Goal: Task Accomplishment & Management: Use online tool/utility

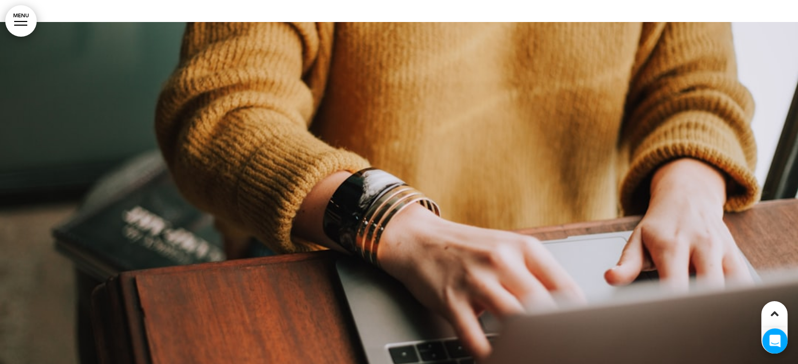
scroll to position [1311, 0]
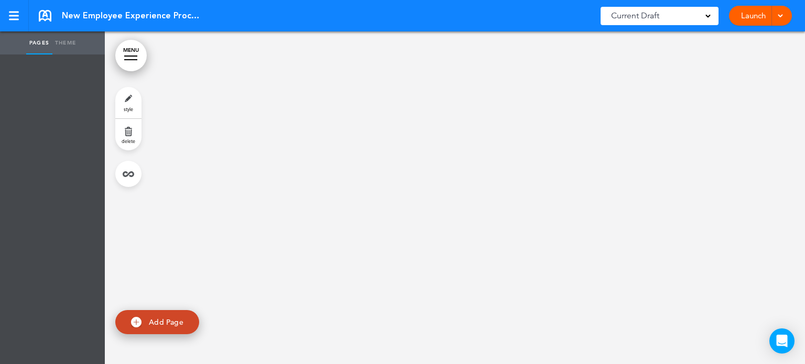
click at [147, 314] on link "Add Page" at bounding box center [157, 322] width 84 height 25
type input "********"
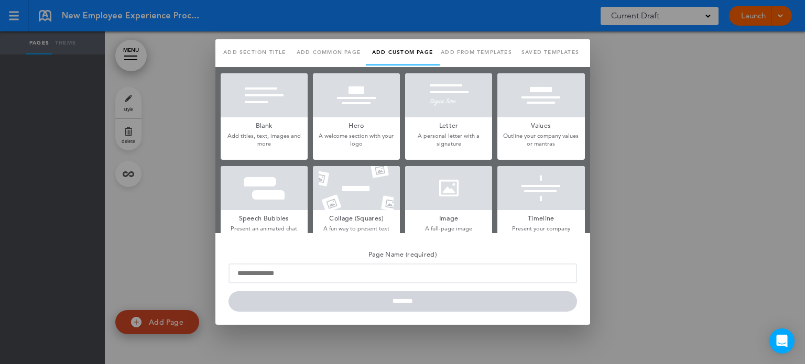
click at [260, 111] on div at bounding box center [264, 95] width 87 height 44
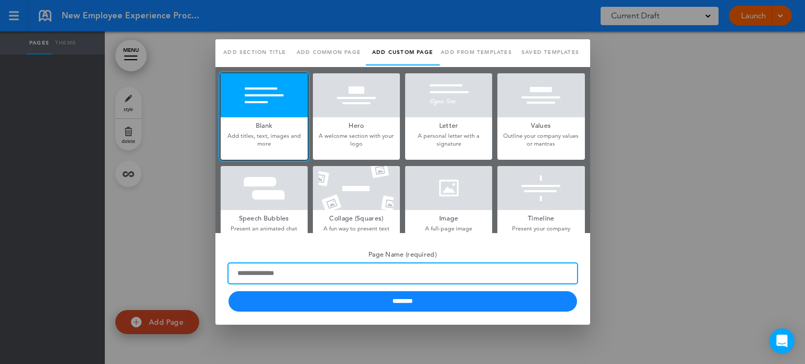
click at [345, 274] on input "Page Name (required)" at bounding box center [403, 274] width 349 height 20
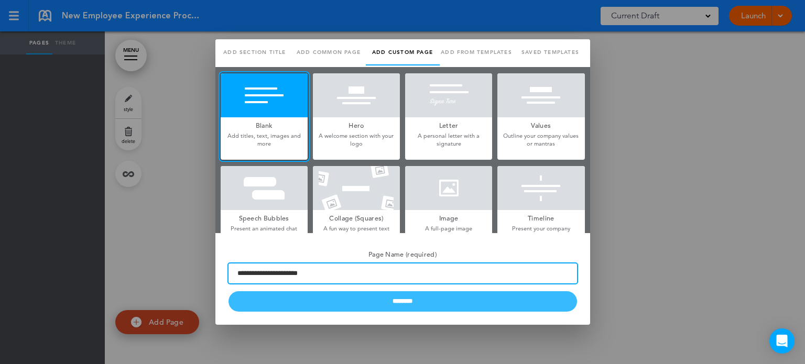
type input "**********"
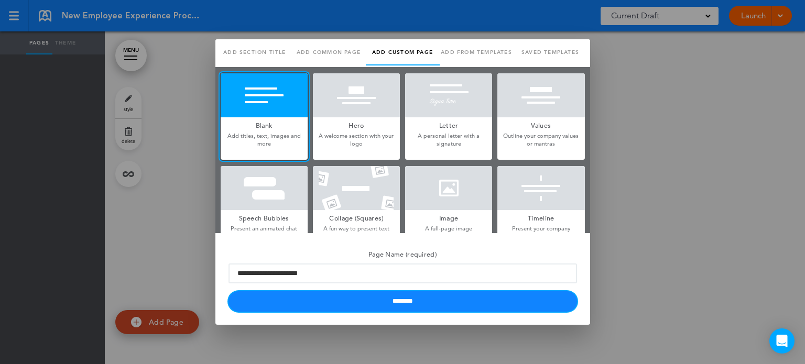
click at [422, 299] on input "********" at bounding box center [403, 302] width 349 height 20
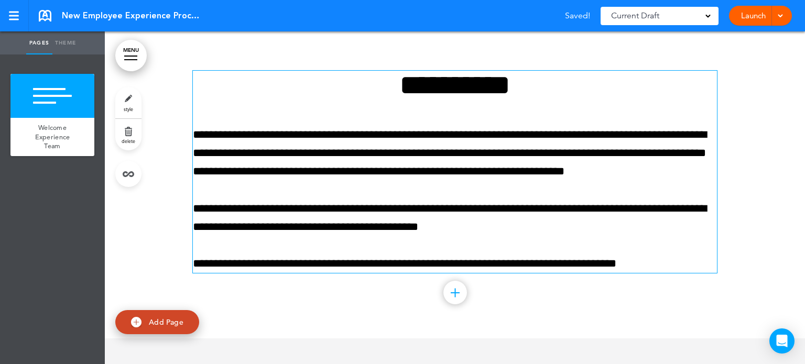
click at [616, 255] on p "**********" at bounding box center [455, 264] width 524 height 18
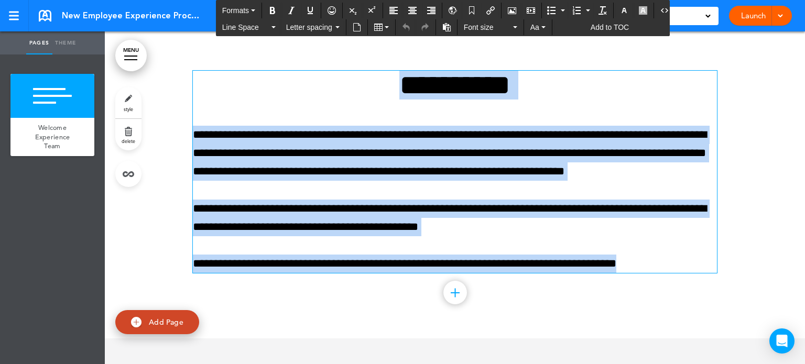
drag, startPoint x: 651, startPoint y: 266, endPoint x: 277, endPoint y: 80, distance: 417.7
click at [277, 80] on div "**********" at bounding box center [455, 172] width 524 height 202
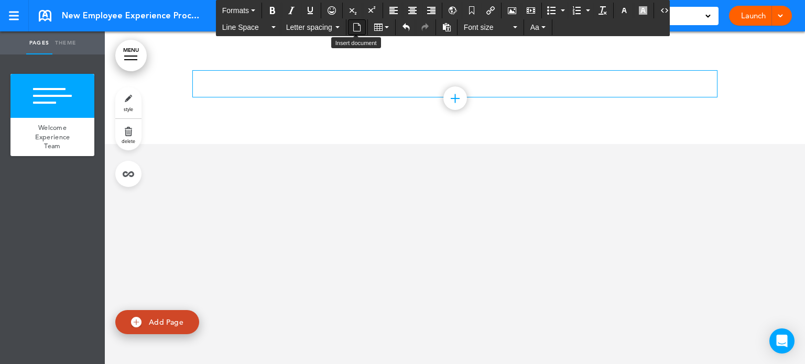
click at [354, 27] on icon "Insert document" at bounding box center [357, 27] width 8 height 8
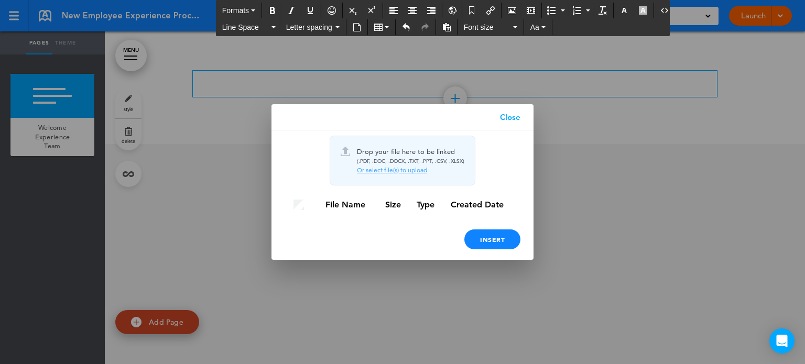
click at [394, 170] on div "Or select file(s) to upload" at bounding box center [410, 170] width 107 height 8
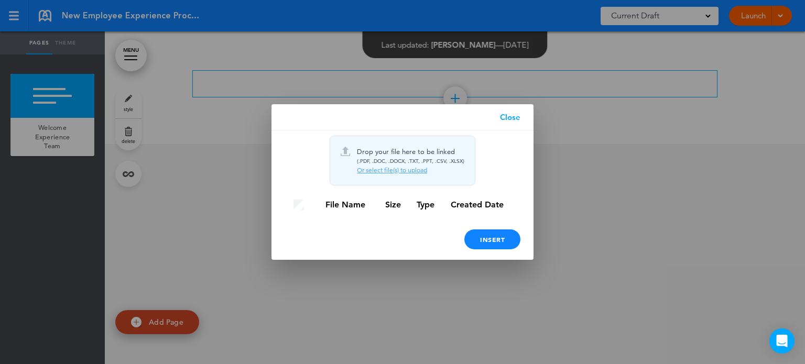
click at [515, 117] on link "Close" at bounding box center [510, 117] width 47 height 26
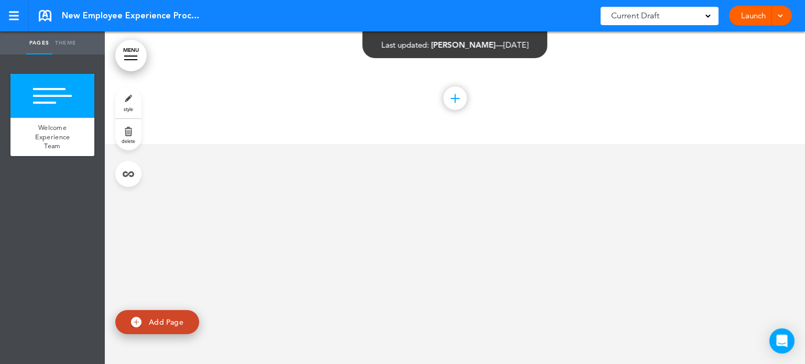
click at [431, 124] on div "Add collapsible section ? In order to add a collapsible section, only solid bac…" at bounding box center [455, 87] width 524 height 113
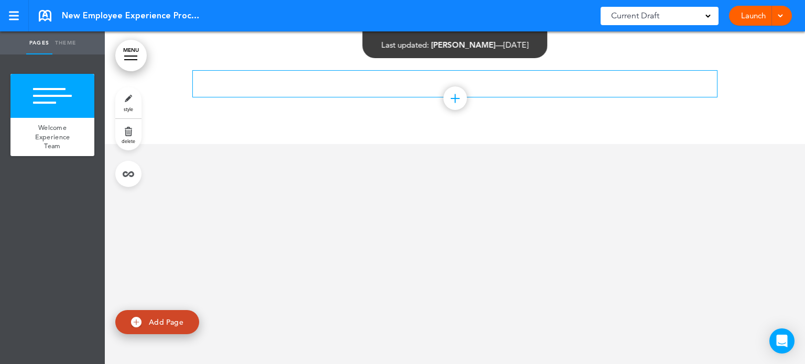
click at [421, 84] on p at bounding box center [455, 80] width 524 height 18
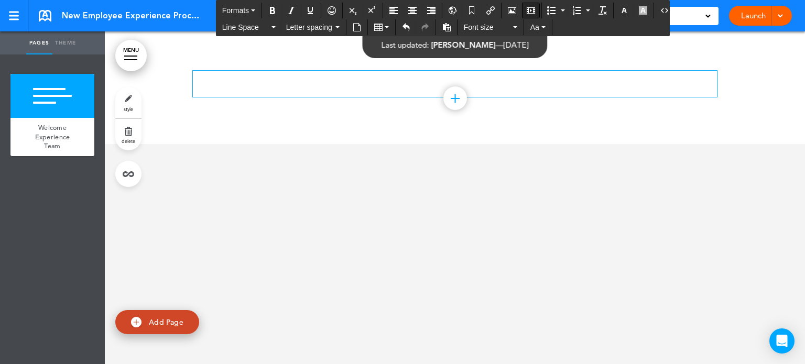
click at [528, 9] on icon "Insert/edit media" at bounding box center [531, 10] width 8 height 8
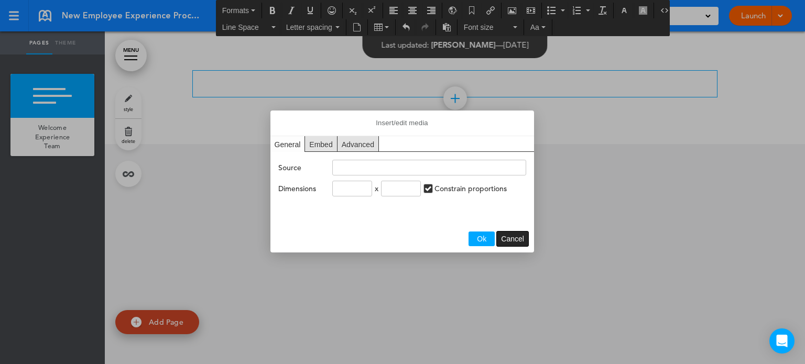
drag, startPoint x: 515, startPoint y: 243, endPoint x: 515, endPoint y: 224, distance: 18.4
click at [516, 242] on span "Cancel" at bounding box center [512, 239] width 23 height 8
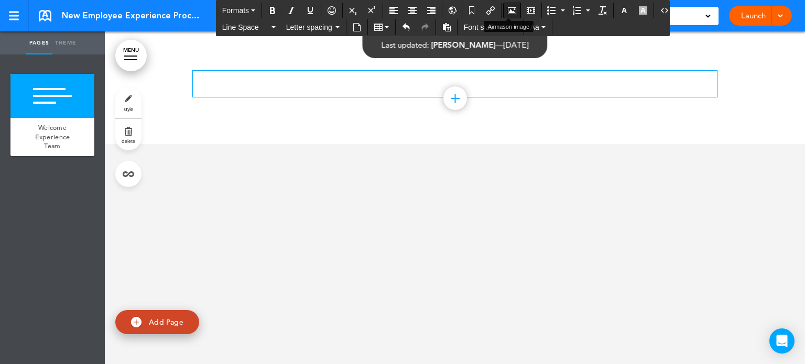
click at [510, 5] on button "Airmason image" at bounding box center [512, 10] width 17 height 15
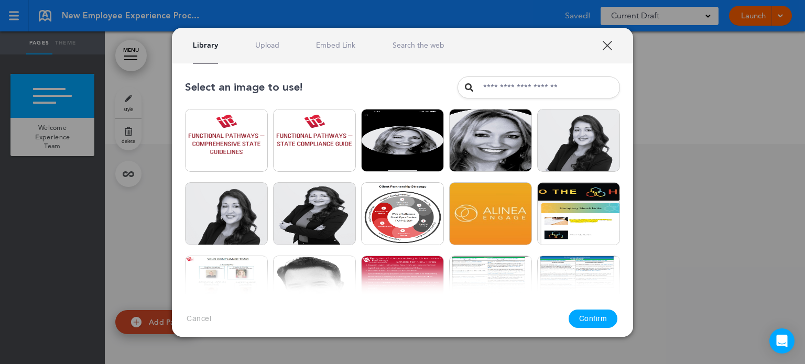
click at [278, 42] on link "Upload" at bounding box center [267, 45] width 24 height 10
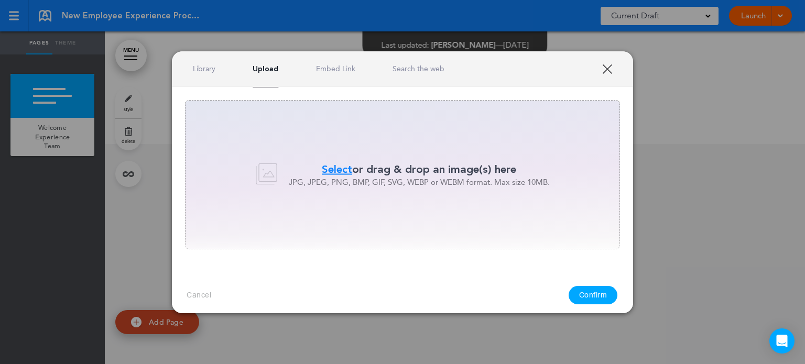
click at [342, 167] on span "Select" at bounding box center [337, 169] width 30 height 15
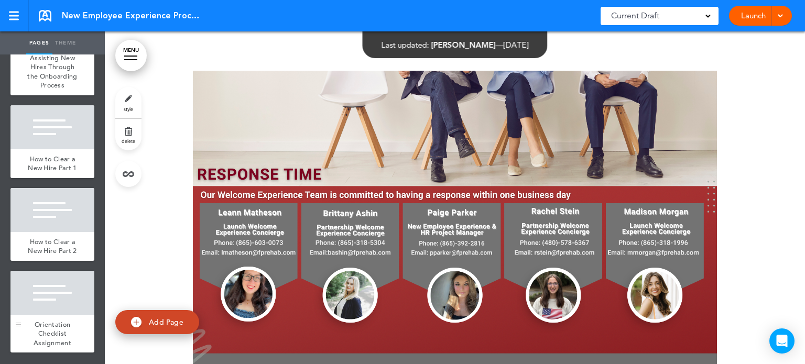
click at [57, 306] on div at bounding box center [52, 293] width 84 height 44
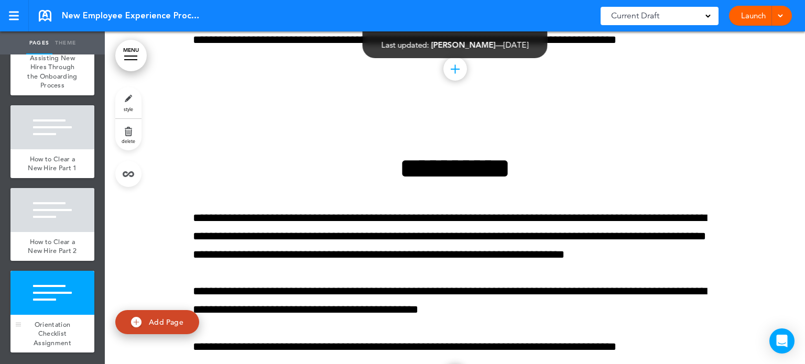
scroll to position [3146, 0]
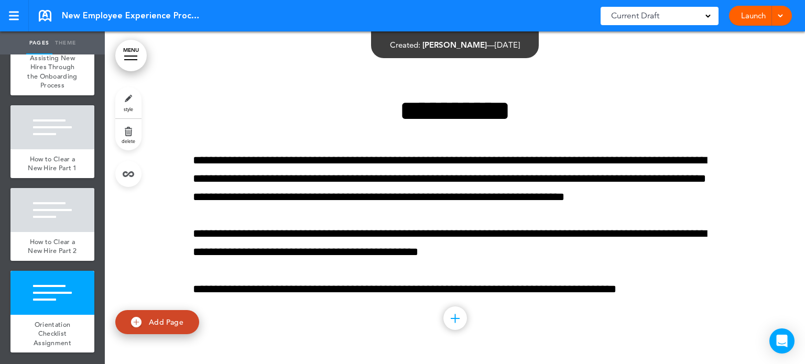
click at [153, 319] on span "Add Page" at bounding box center [166, 321] width 35 height 9
type input "********"
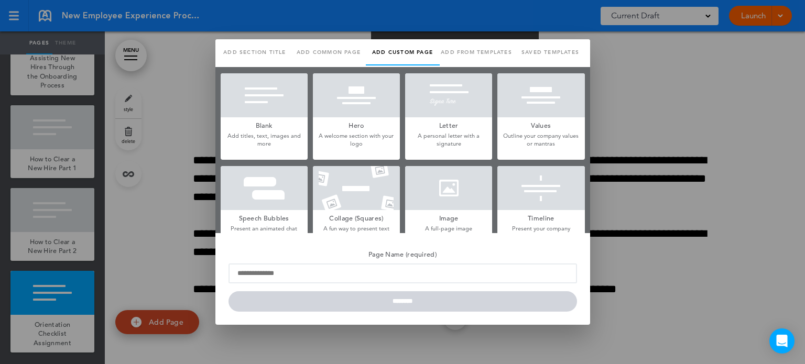
click at [260, 125] on h5 "Blank" at bounding box center [264, 124] width 87 height 15
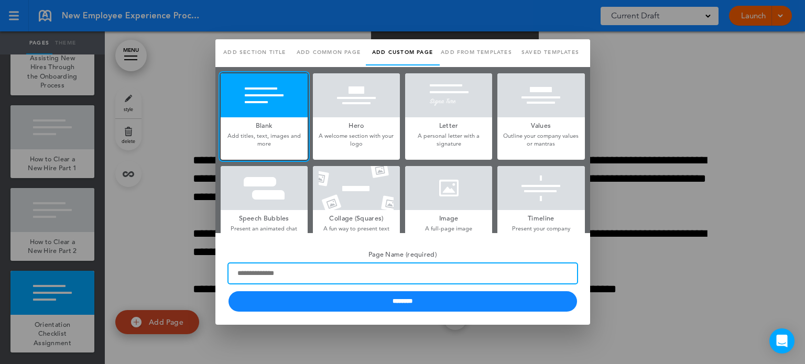
click at [284, 275] on input "Page Name (required)" at bounding box center [403, 274] width 349 height 20
type input "***"
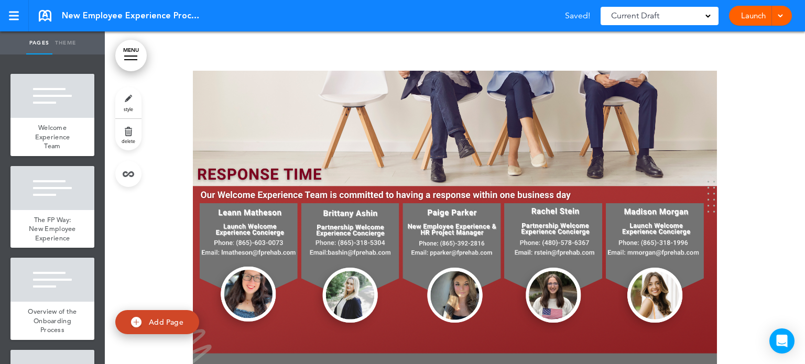
click at [146, 320] on link "Add Page" at bounding box center [157, 322] width 84 height 25
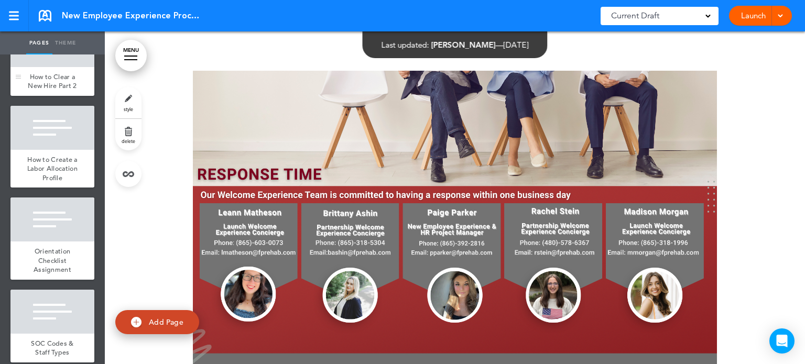
scroll to position [891, 0]
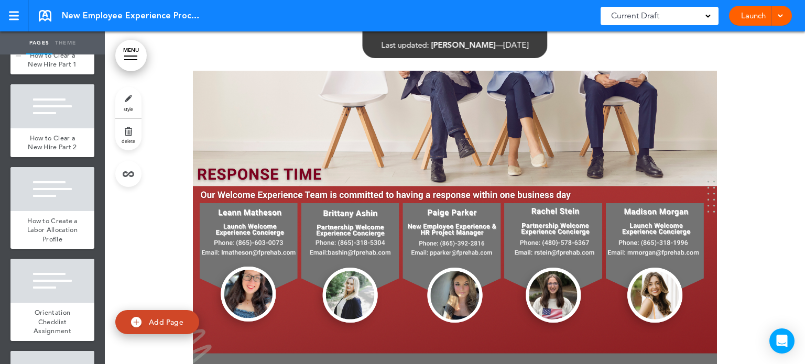
click at [48, 69] on span "How to Clear a New Hire Part 1" at bounding box center [52, 60] width 49 height 18
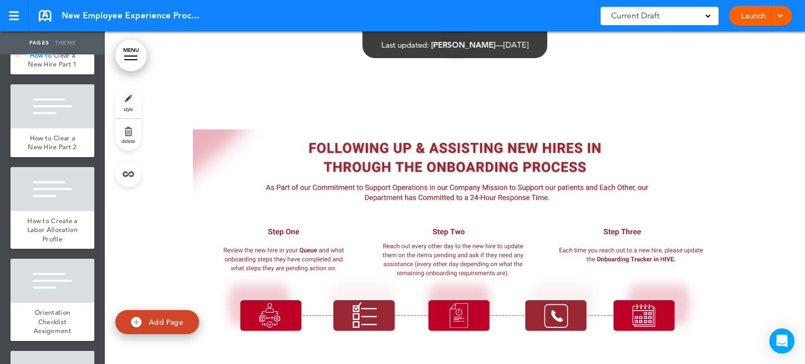
scroll to position [3242, 0]
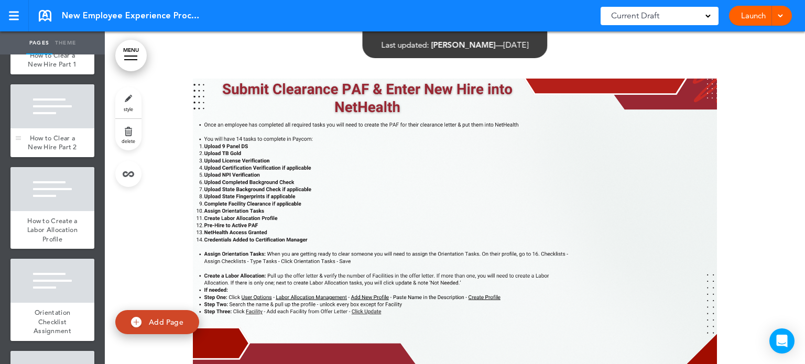
click at [37, 128] on div at bounding box center [52, 106] width 84 height 44
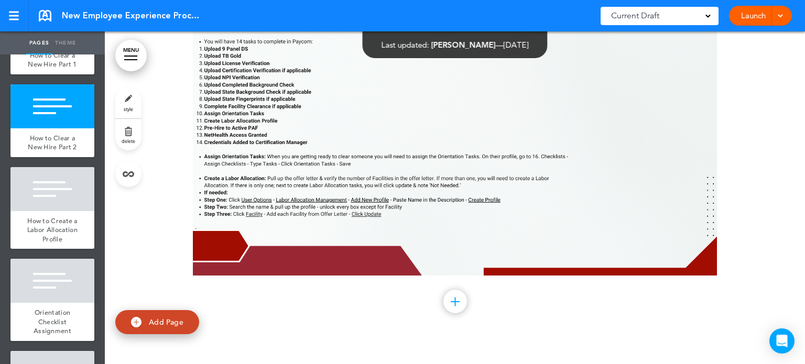
scroll to position [3648, 0]
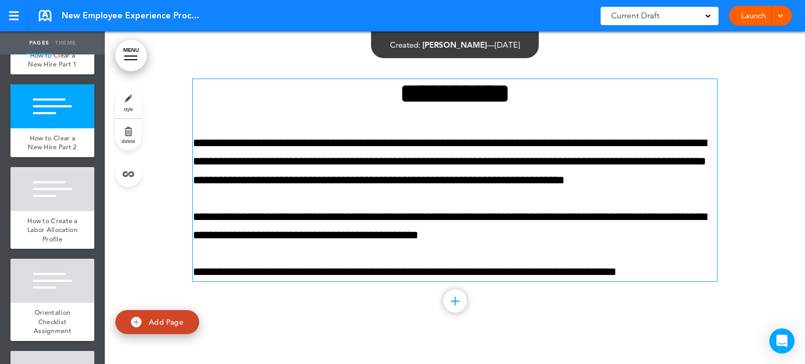
click at [638, 245] on div "**********" at bounding box center [455, 180] width 524 height 202
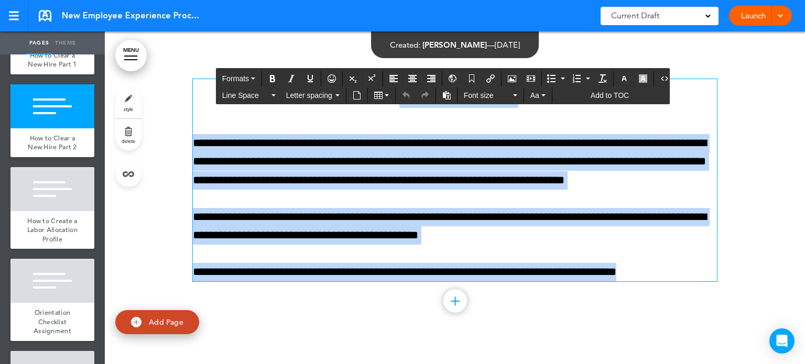
drag, startPoint x: 654, startPoint y: 262, endPoint x: 297, endPoint y: 58, distance: 411.3
click at [297, 58] on div "**********" at bounding box center [455, 193] width 524 height 307
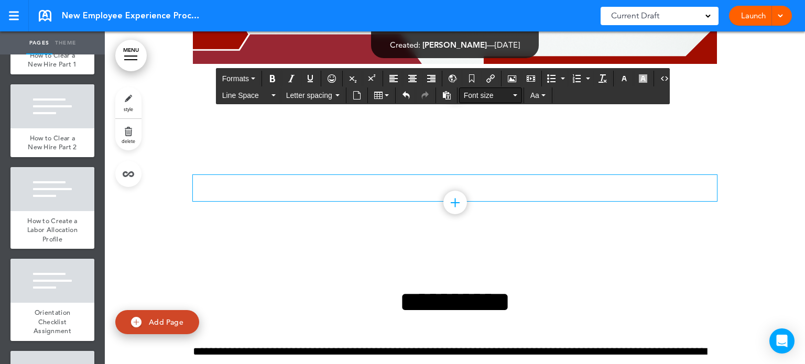
scroll to position [3543, 0]
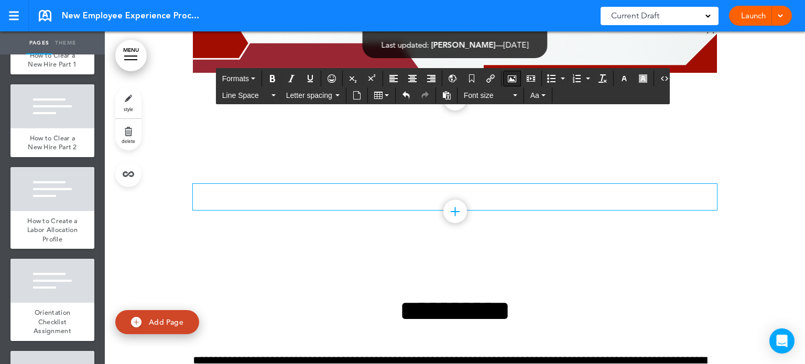
click at [507, 85] on button "Airmason image" at bounding box center [512, 78] width 17 height 15
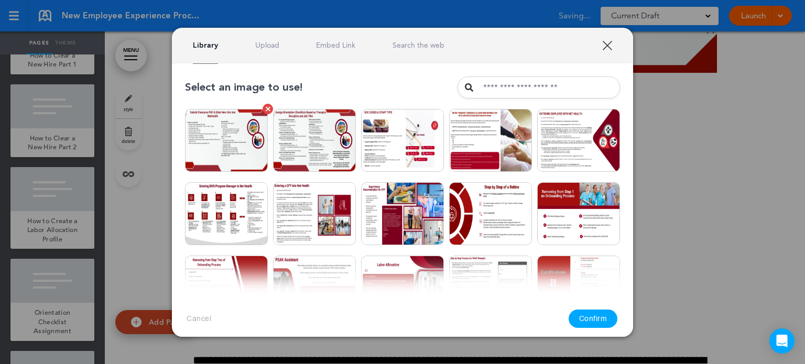
click at [239, 130] on img at bounding box center [226, 140] width 83 height 63
click at [596, 314] on button "Confirm" at bounding box center [593, 319] width 49 height 18
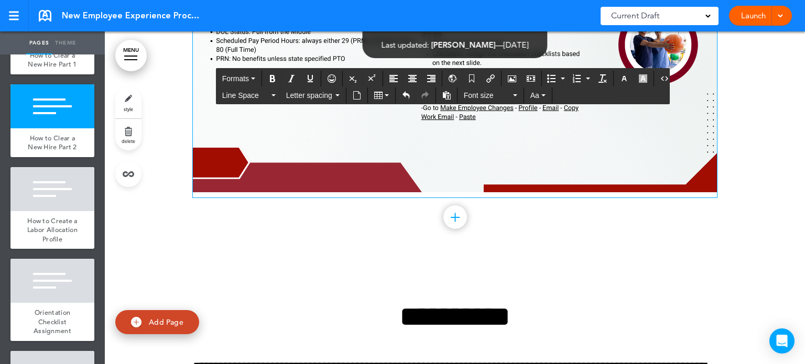
scroll to position [3910, 0]
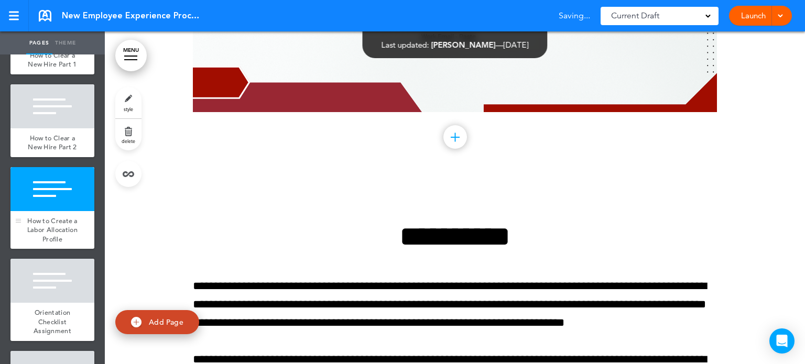
click at [75, 211] on div at bounding box center [52, 189] width 84 height 44
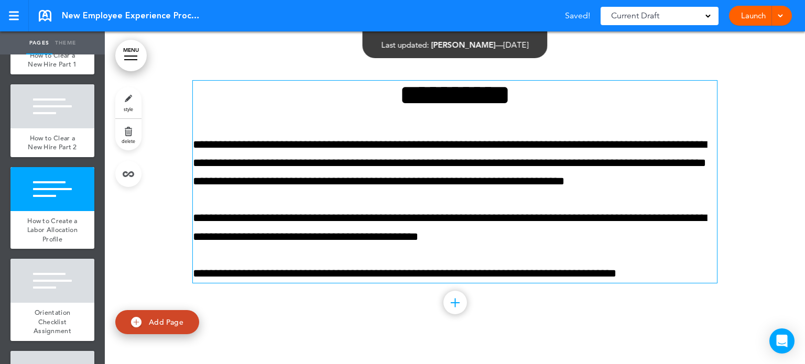
scroll to position [4052, 0]
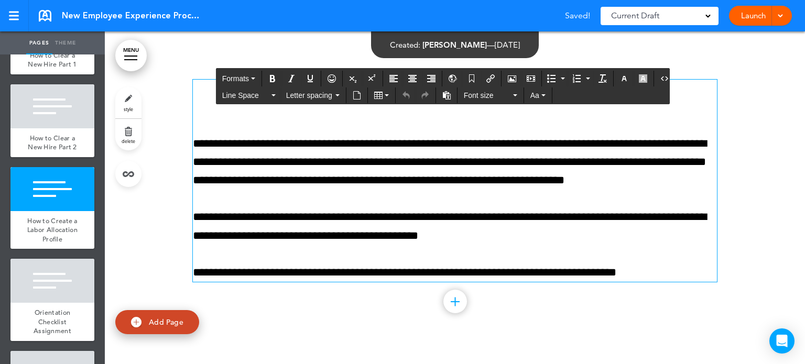
click at [420, 192] on div "**********" at bounding box center [455, 181] width 524 height 202
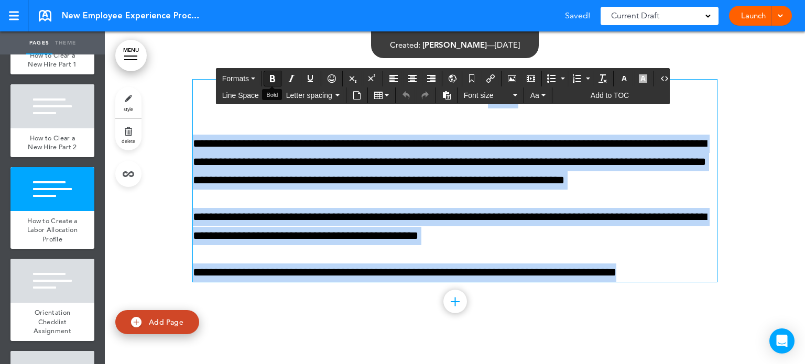
drag, startPoint x: 654, startPoint y: 266, endPoint x: 276, endPoint y: 79, distance: 422.4
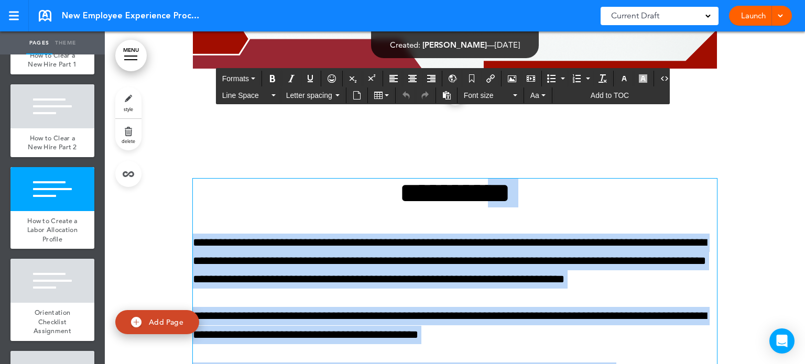
scroll to position [3948, 0]
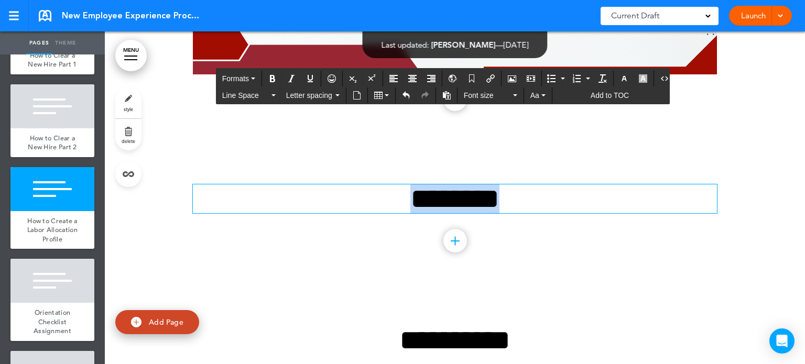
drag, startPoint x: 520, startPoint y: 190, endPoint x: 321, endPoint y: 188, distance: 199.3
click at [321, 188] on h1 "********" at bounding box center [455, 199] width 524 height 29
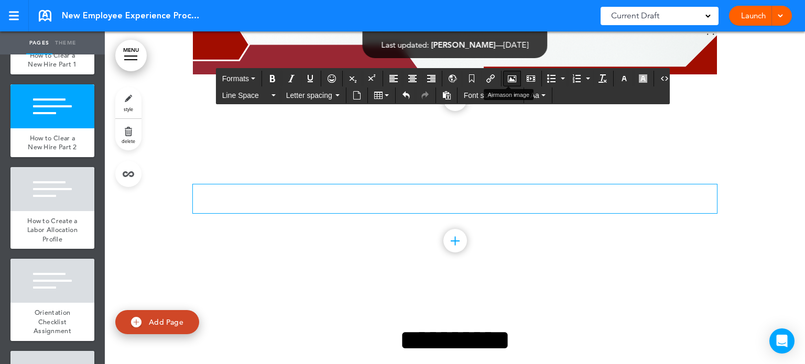
click at [508, 77] on icon "Airmason image" at bounding box center [512, 78] width 8 height 8
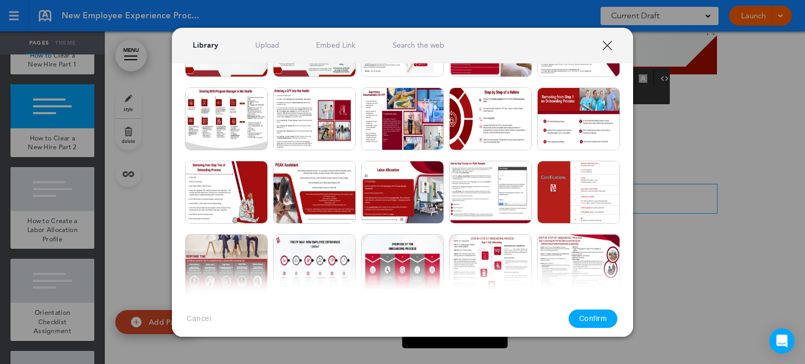
scroll to position [105, 0]
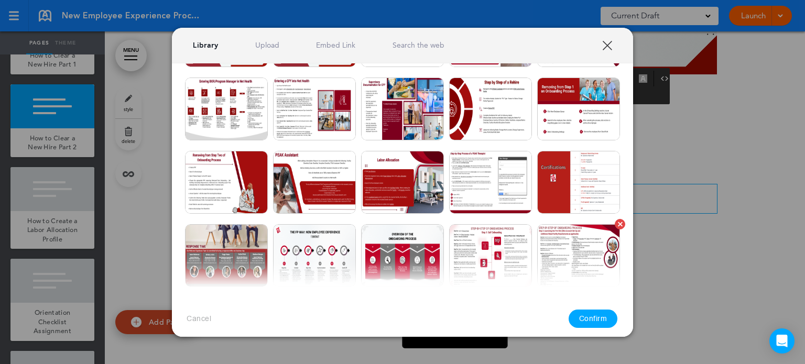
click at [407, 185] on img at bounding box center [402, 182] width 83 height 63
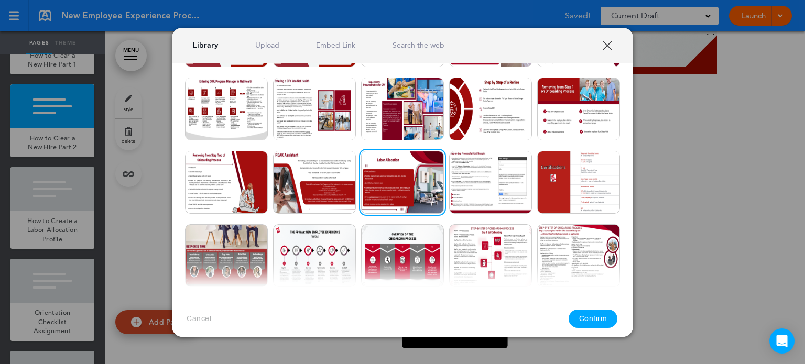
click at [586, 321] on button "Confirm" at bounding box center [593, 319] width 49 height 18
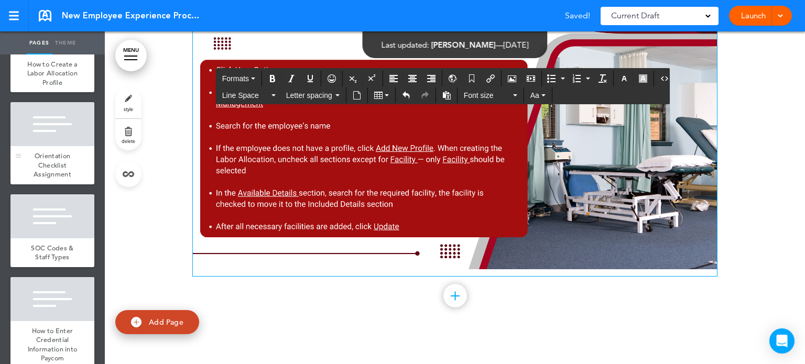
scroll to position [1049, 0]
click at [56, 146] on div at bounding box center [52, 124] width 84 height 44
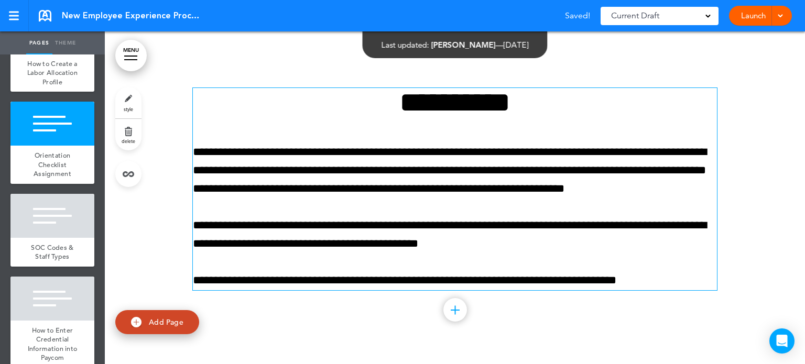
scroll to position [4458, 0]
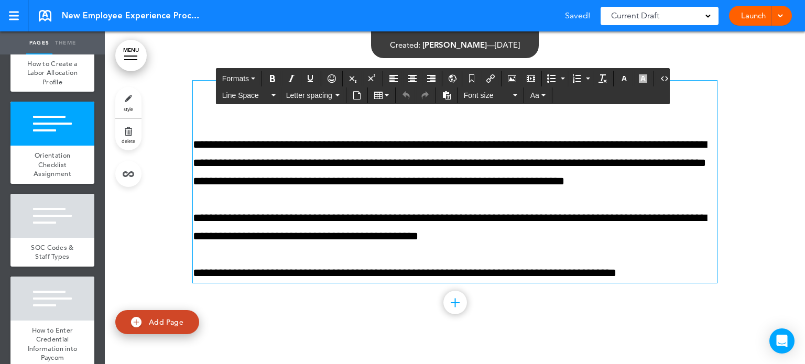
click at [483, 151] on p "**********" at bounding box center [455, 164] width 524 height 56
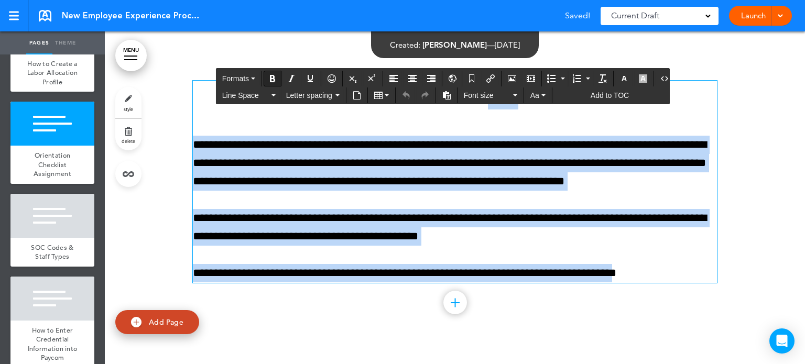
drag, startPoint x: 646, startPoint y: 266, endPoint x: 279, endPoint y: 77, distance: 412.8
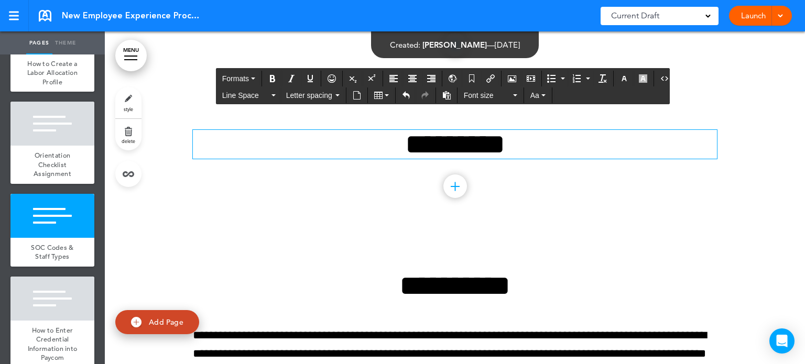
scroll to position [4353, 0]
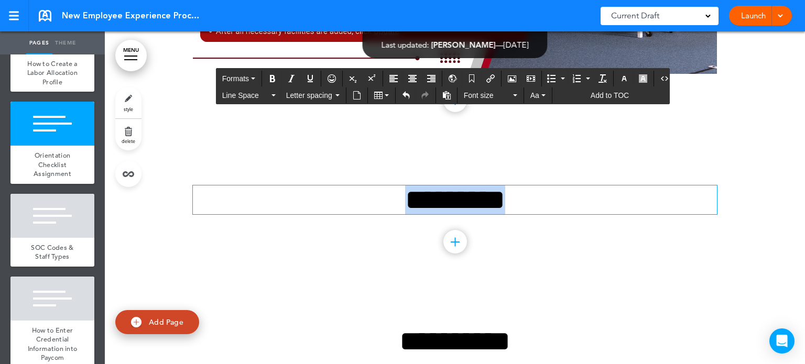
drag, startPoint x: 552, startPoint y: 188, endPoint x: 346, endPoint y: 188, distance: 205.6
click at [346, 188] on h1 "******** *" at bounding box center [455, 200] width 524 height 29
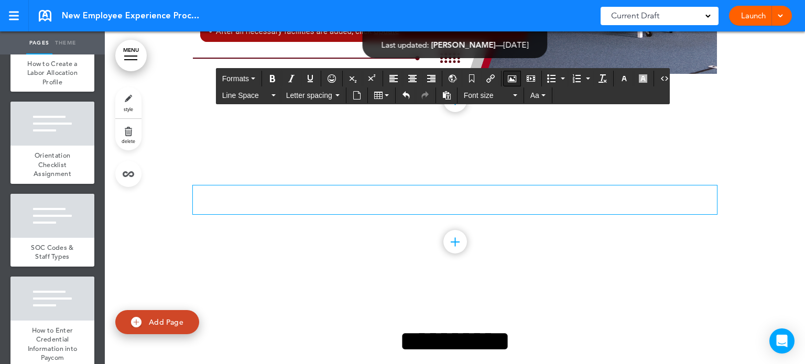
click at [508, 76] on icon "Airmason image" at bounding box center [512, 78] width 8 height 8
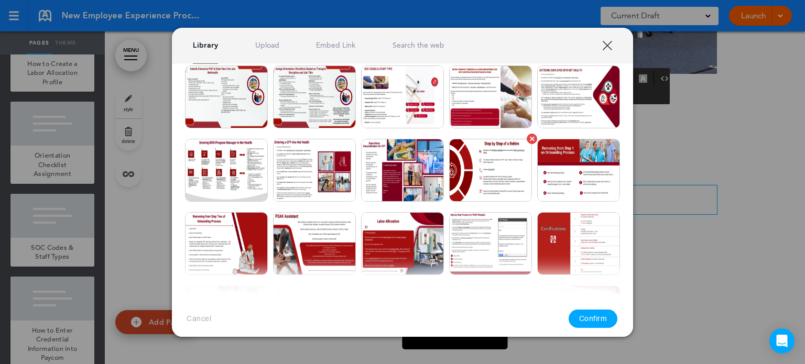
scroll to position [0, 0]
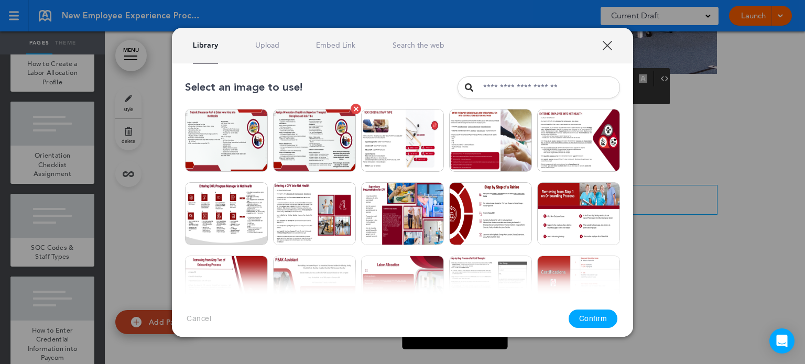
click at [307, 136] on img at bounding box center [314, 140] width 83 height 63
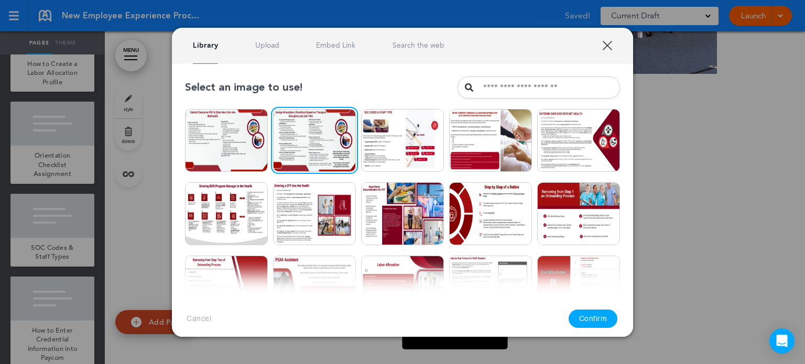
click at [608, 317] on button "Confirm" at bounding box center [593, 319] width 49 height 18
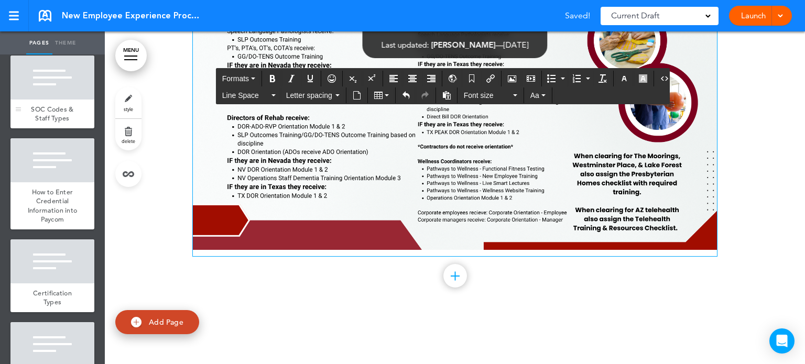
scroll to position [1206, 0]
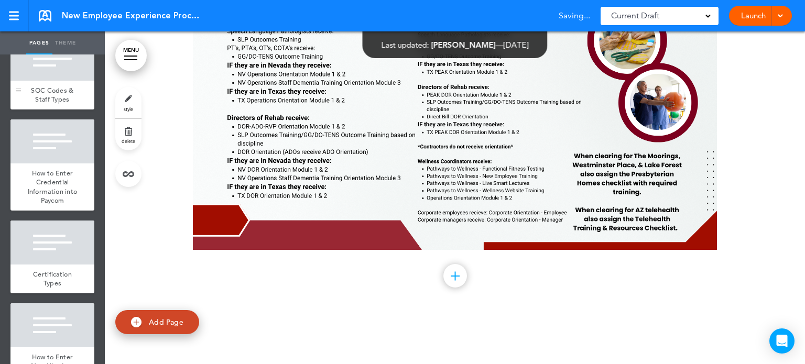
click at [68, 81] on div at bounding box center [52, 59] width 84 height 44
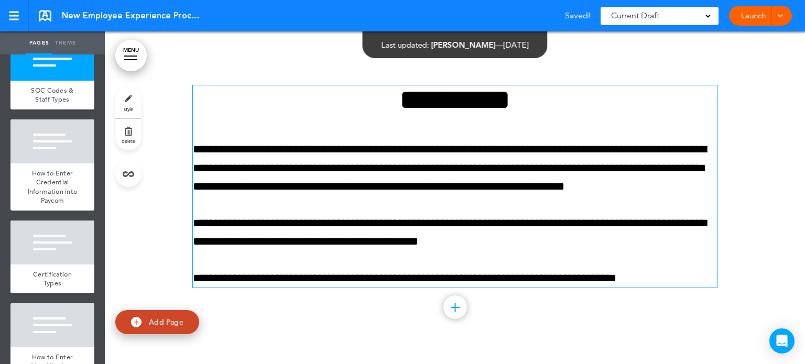
scroll to position [4864, 0]
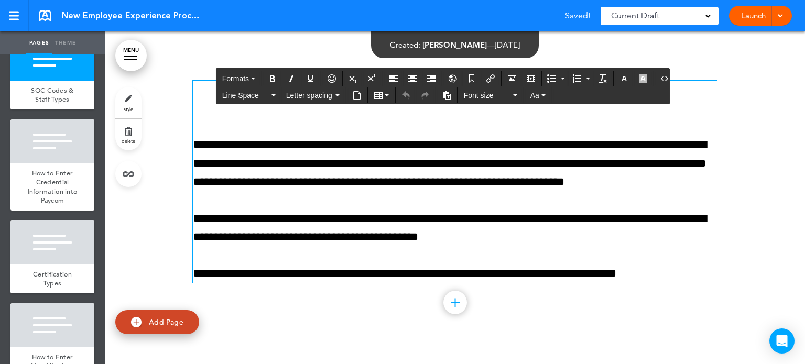
click at [454, 163] on p "**********" at bounding box center [455, 164] width 524 height 56
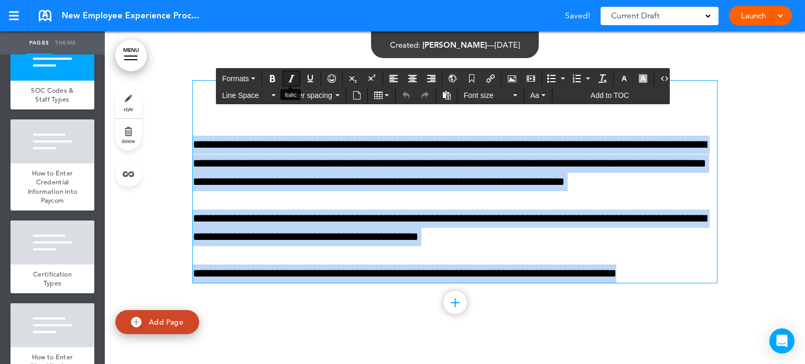
drag, startPoint x: 652, startPoint y: 262, endPoint x: 296, endPoint y: 71, distance: 404.7
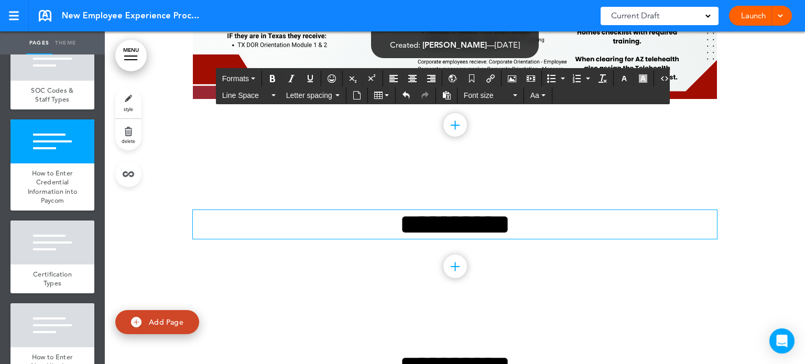
scroll to position [4706, 0]
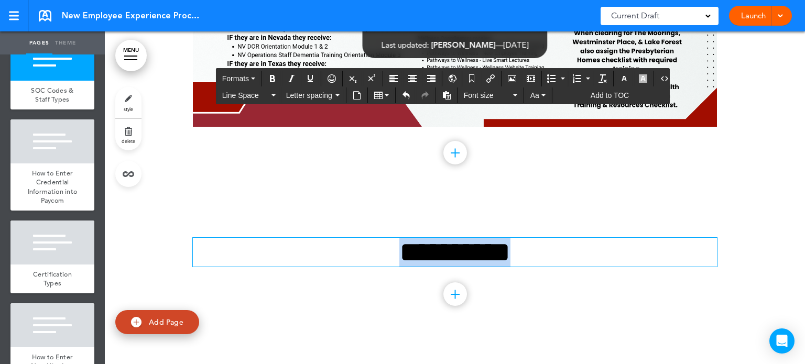
drag, startPoint x: 549, startPoint y: 241, endPoint x: 294, endPoint y: 232, distance: 255.5
click at [300, 238] on h1 "**********" at bounding box center [455, 252] width 524 height 29
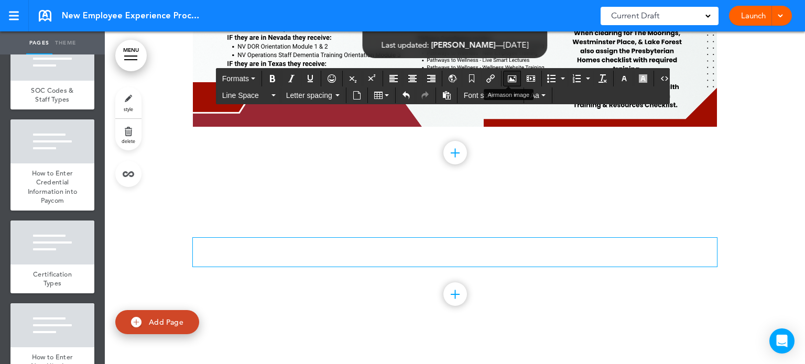
click at [508, 79] on icon "Airmason image" at bounding box center [512, 78] width 8 height 8
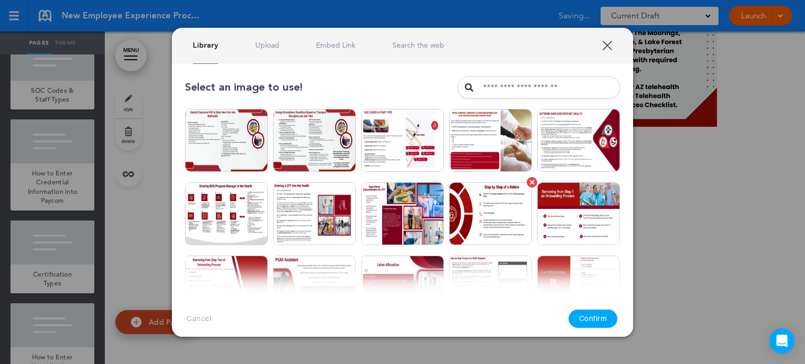
drag, startPoint x: 388, startPoint y: 131, endPoint x: 491, endPoint y: 218, distance: 134.3
click at [388, 131] on img at bounding box center [402, 140] width 83 height 63
click at [591, 320] on button "Confirm" at bounding box center [593, 319] width 49 height 18
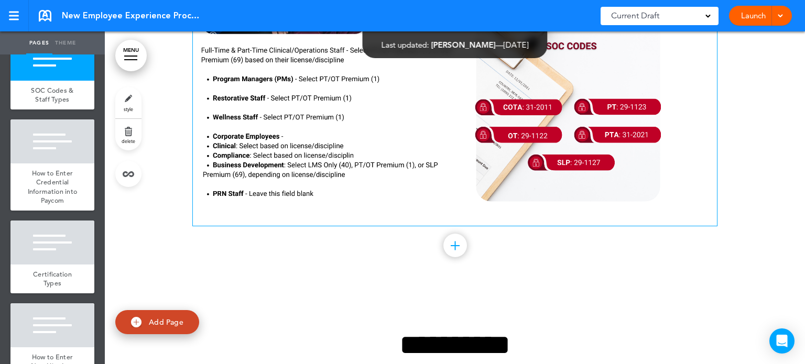
scroll to position [5021, 0]
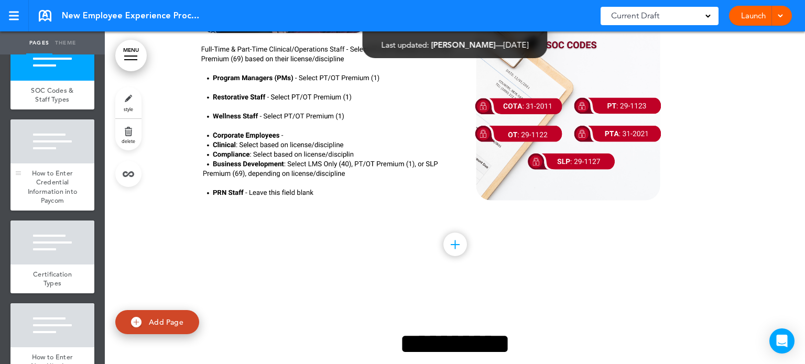
click at [69, 164] on div at bounding box center [52, 142] width 84 height 44
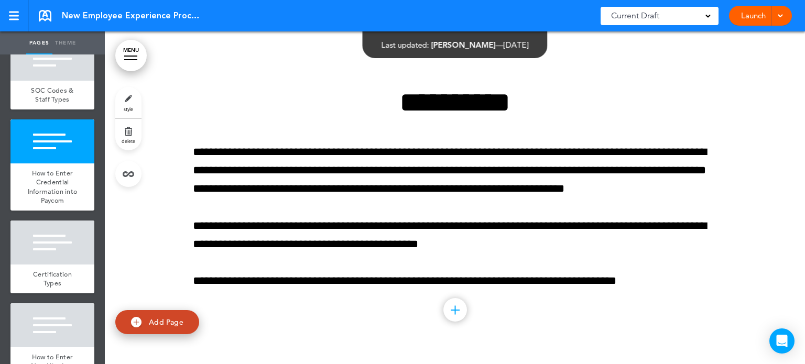
scroll to position [5269, 0]
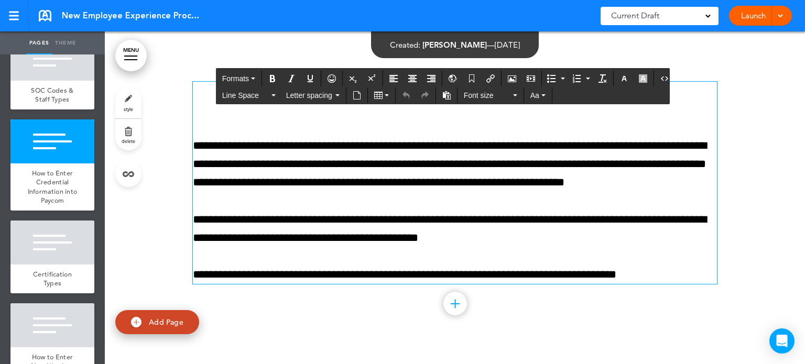
click at [477, 170] on p "**********" at bounding box center [455, 165] width 524 height 56
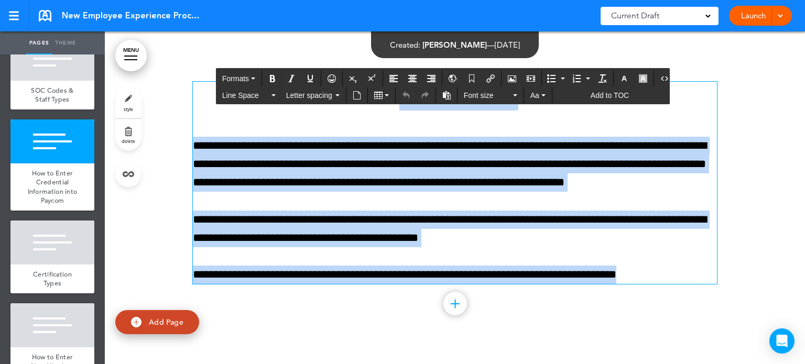
drag, startPoint x: 661, startPoint y: 272, endPoint x: 342, endPoint y: 64, distance: 380.5
click at [342, 64] on div "**********" at bounding box center [455, 195] width 524 height 307
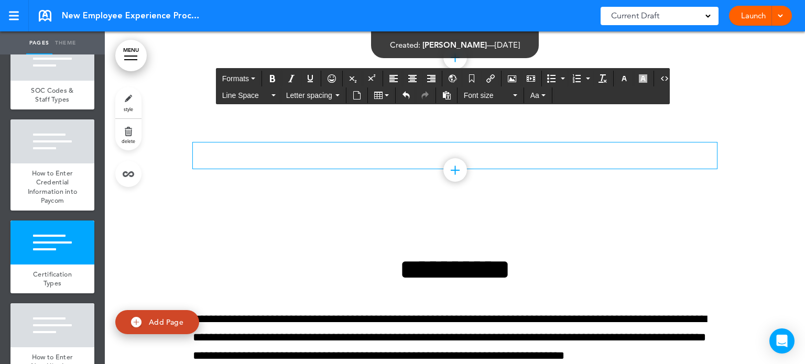
scroll to position [5164, 0]
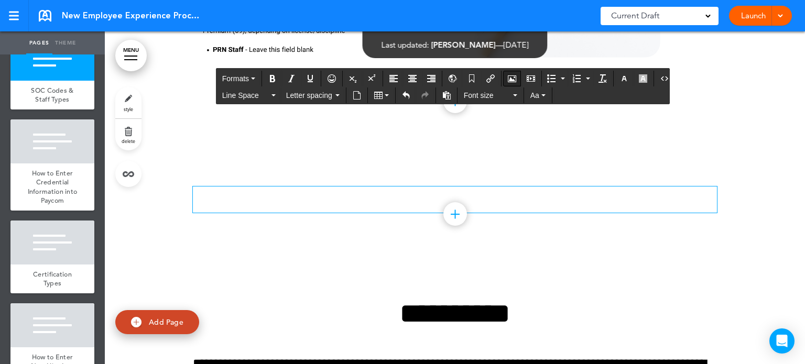
click at [511, 81] on icon "Airmason image" at bounding box center [512, 78] width 8 height 8
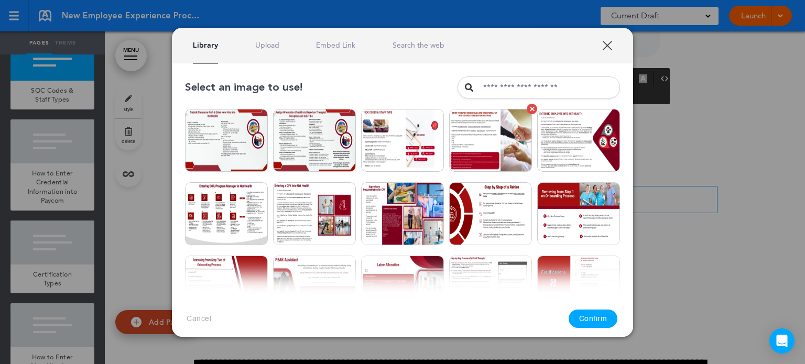
click at [482, 134] on img at bounding box center [490, 140] width 83 height 63
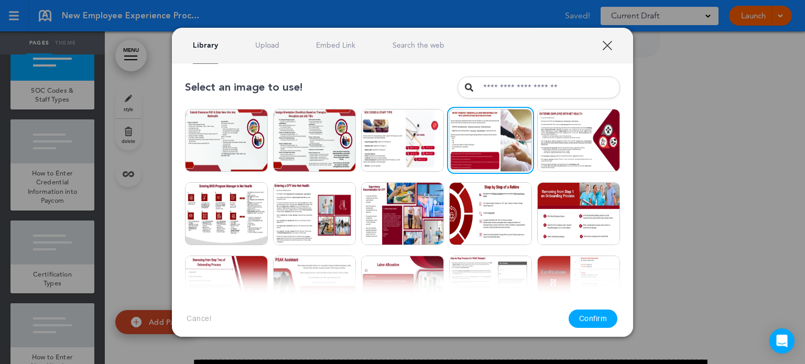
click at [602, 319] on button "Confirm" at bounding box center [593, 319] width 49 height 18
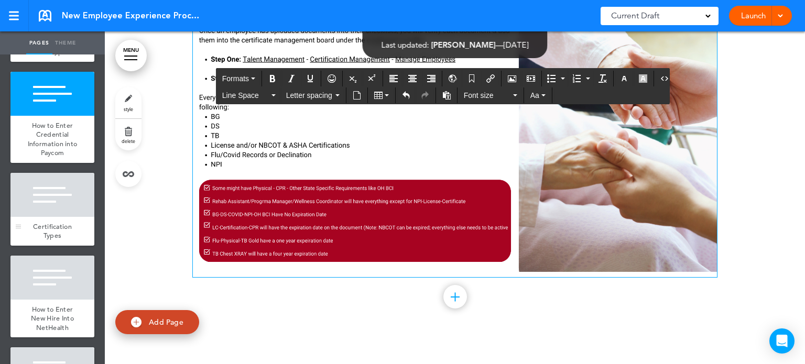
scroll to position [1311, 0]
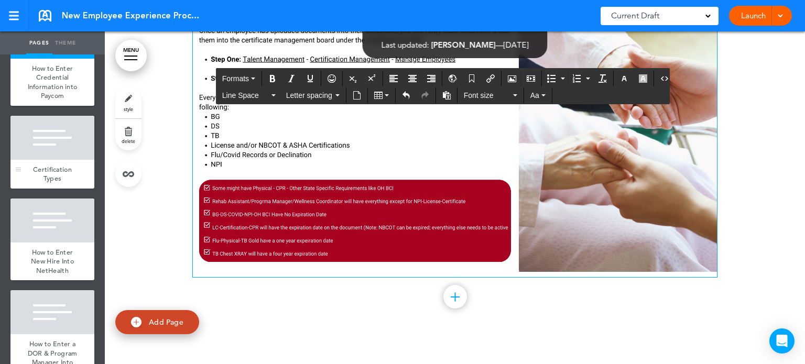
click at [63, 160] on div at bounding box center [52, 138] width 84 height 44
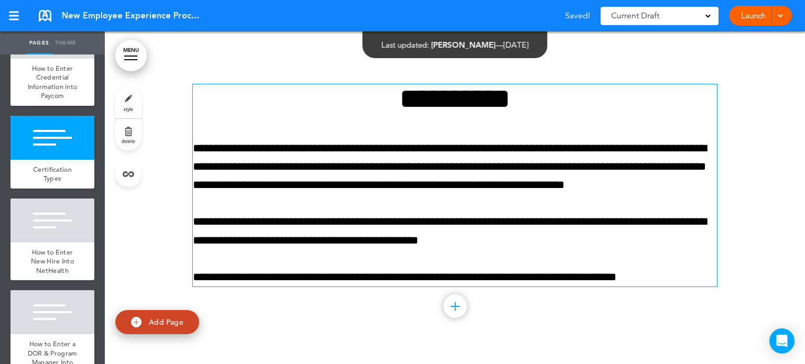
scroll to position [5674, 0]
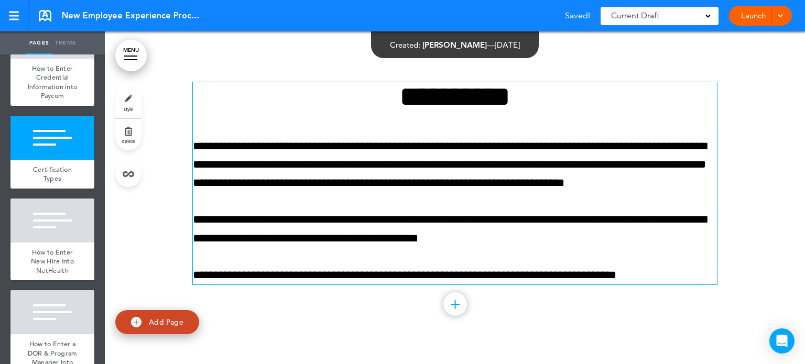
drag, startPoint x: 466, startPoint y: 220, endPoint x: 483, endPoint y: 221, distance: 17.3
click at [467, 220] on p "**********" at bounding box center [455, 229] width 524 height 37
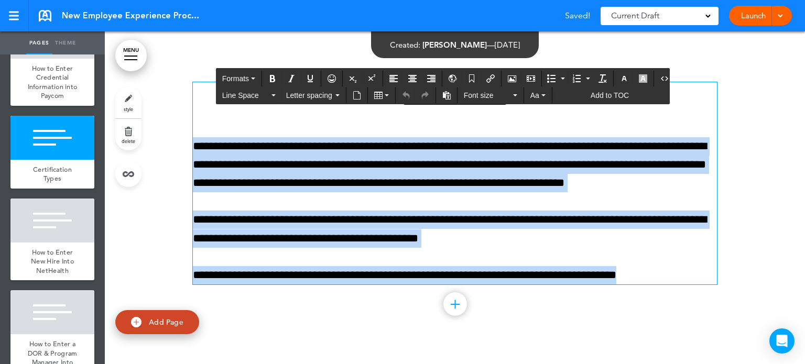
drag, startPoint x: 660, startPoint y: 266, endPoint x: 298, endPoint y: 69, distance: 411.6
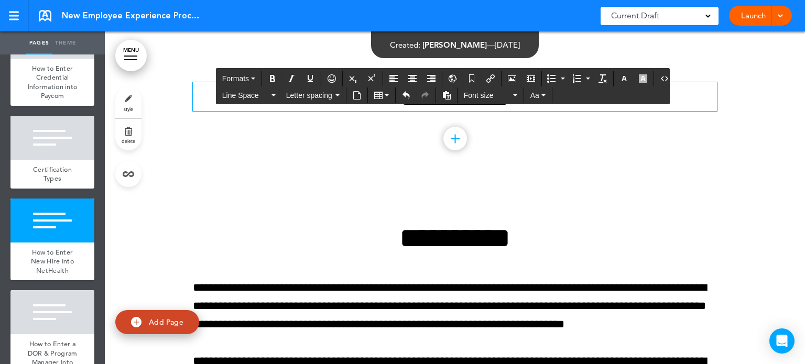
scroll to position [5569, 0]
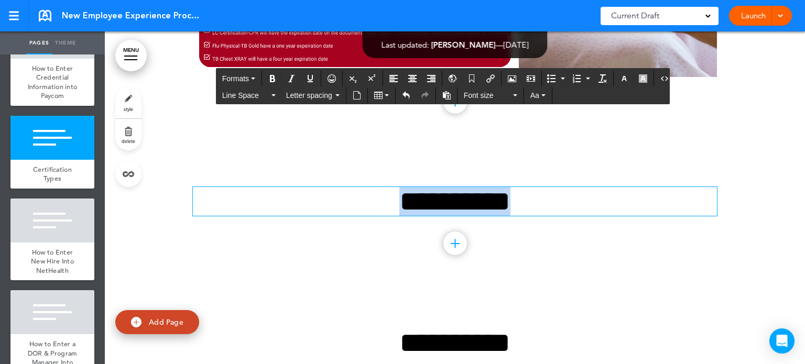
drag, startPoint x: 532, startPoint y: 186, endPoint x: 130, endPoint y: 191, distance: 401.7
click at [130, 191] on div "**********" at bounding box center [455, 219] width 701 height 142
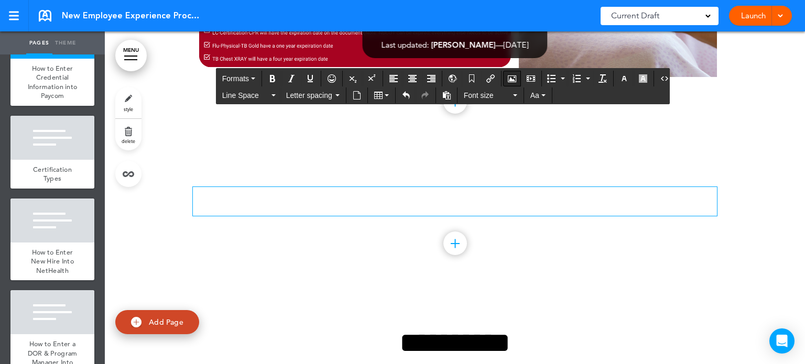
click at [508, 78] on icon "Airmason image" at bounding box center [512, 78] width 8 height 8
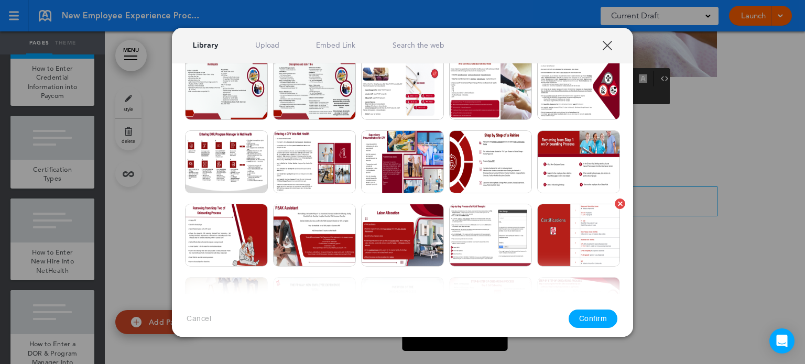
scroll to position [52, 0]
click at [563, 225] on img at bounding box center [578, 234] width 83 height 63
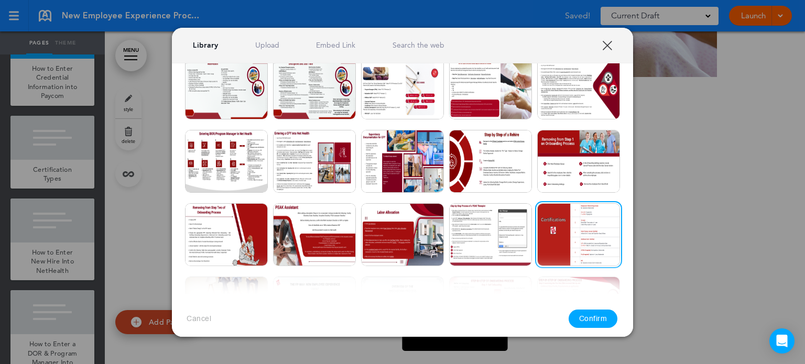
click at [601, 318] on button "Confirm" at bounding box center [593, 319] width 49 height 18
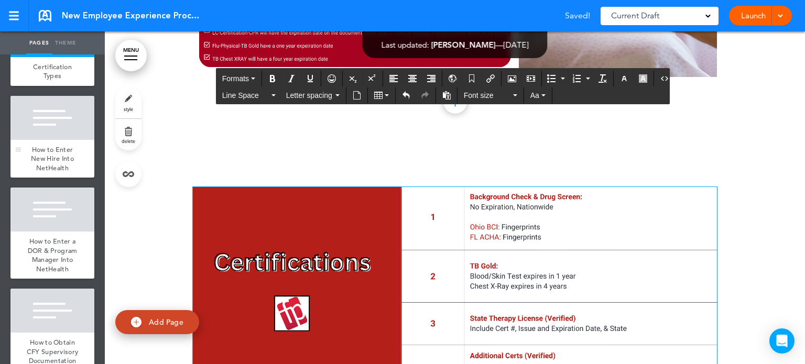
scroll to position [1416, 0]
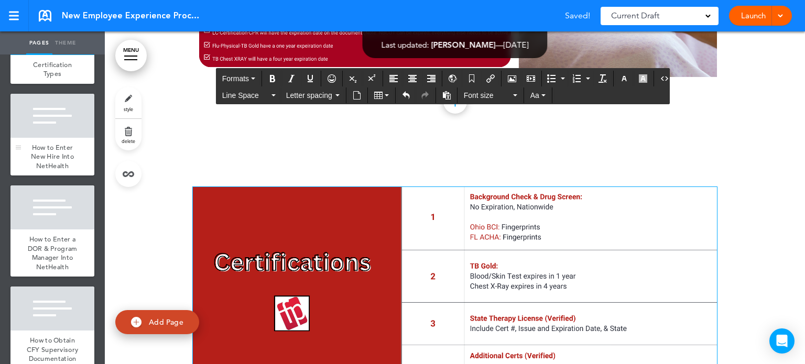
click at [49, 138] on div at bounding box center [52, 116] width 84 height 44
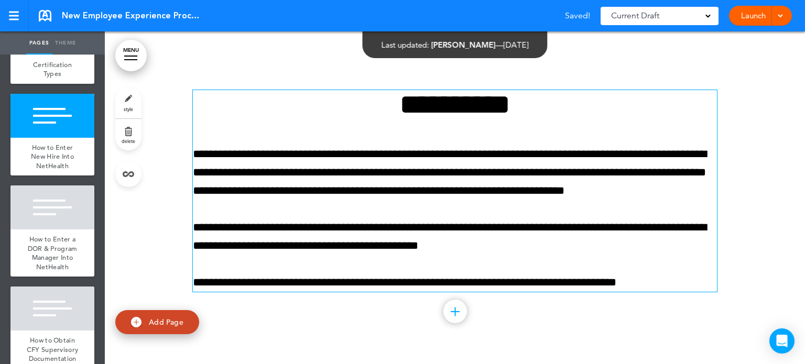
scroll to position [6079, 0]
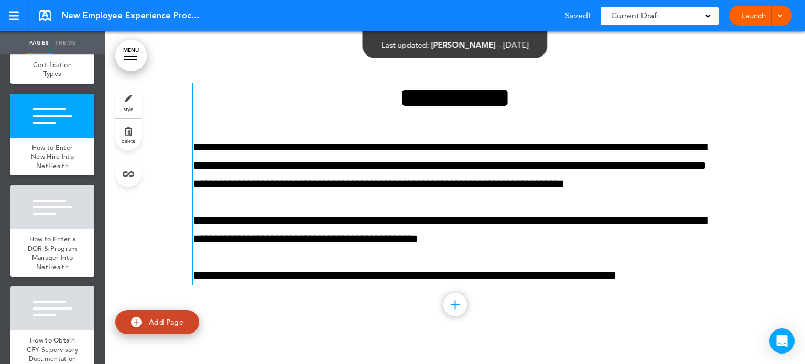
click at [467, 180] on p "**********" at bounding box center [455, 166] width 524 height 56
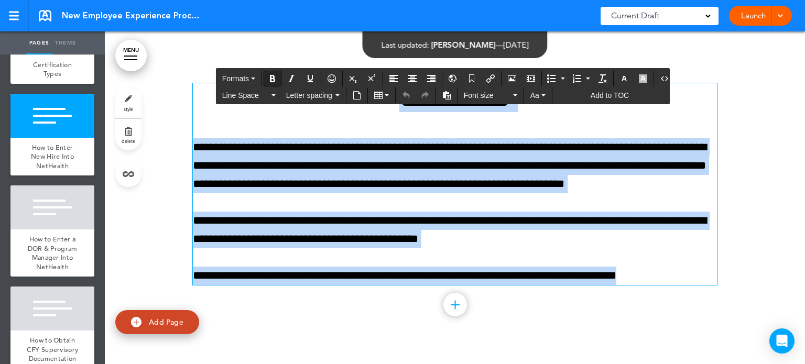
drag, startPoint x: 658, startPoint y: 264, endPoint x: 275, endPoint y: 78, distance: 425.9
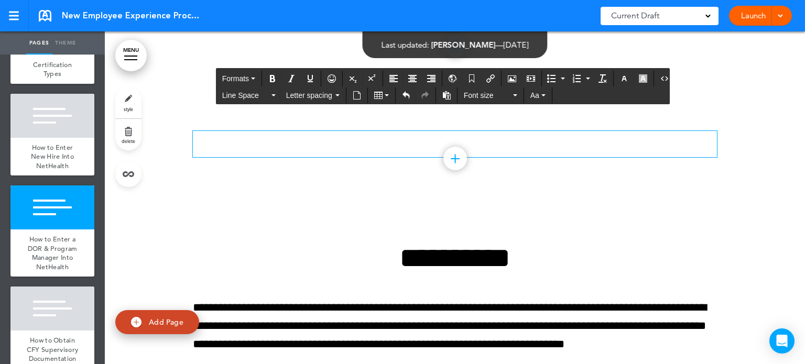
scroll to position [5974, 0]
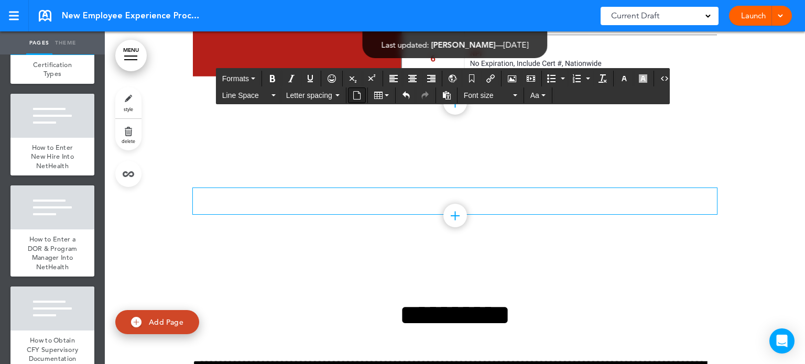
click at [358, 94] on icon "Insert document" at bounding box center [357, 95] width 8 height 8
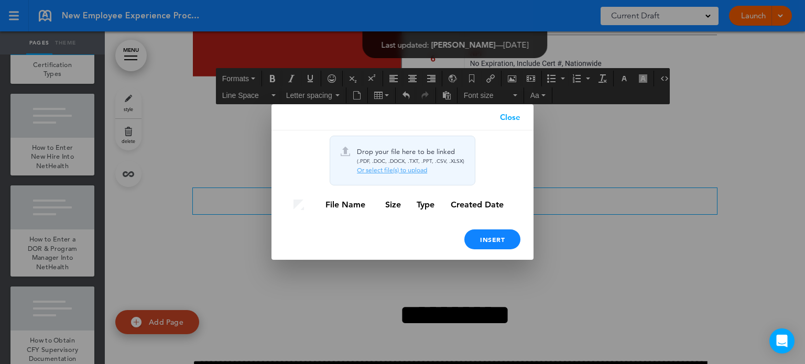
click at [512, 115] on link "Close" at bounding box center [510, 117] width 47 height 26
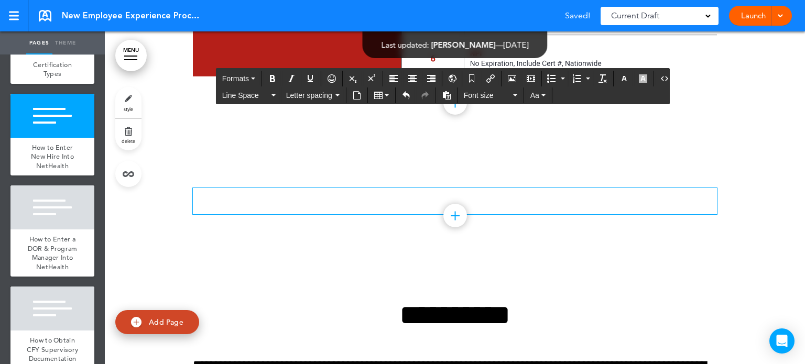
click at [378, 188] on p at bounding box center [455, 197] width 524 height 18
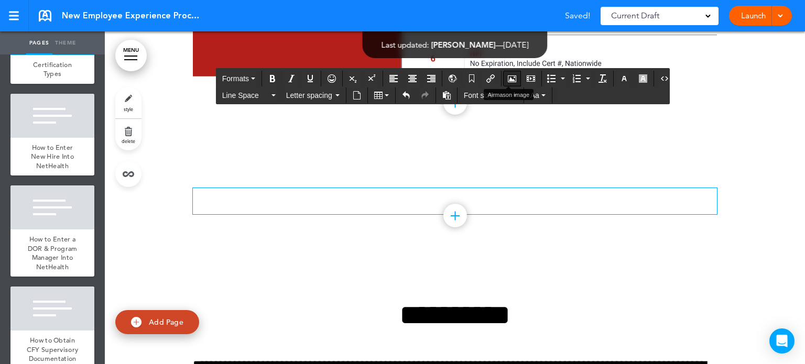
click at [509, 77] on icon "Airmason image" at bounding box center [512, 78] width 8 height 8
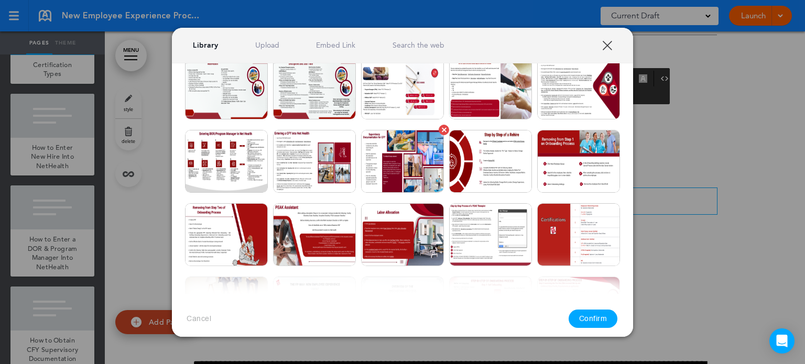
scroll to position [0, 0]
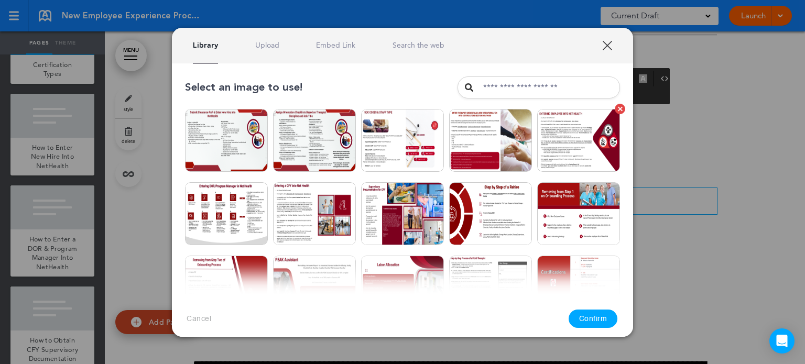
click at [552, 134] on img at bounding box center [578, 140] width 83 height 63
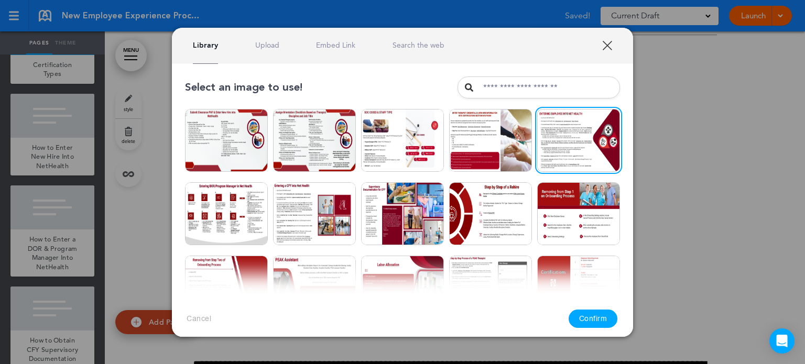
click at [598, 318] on button "Confirm" at bounding box center [593, 319] width 49 height 18
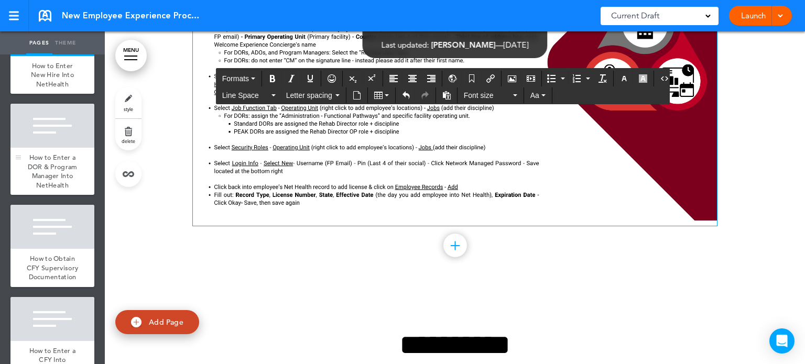
scroll to position [1521, 0]
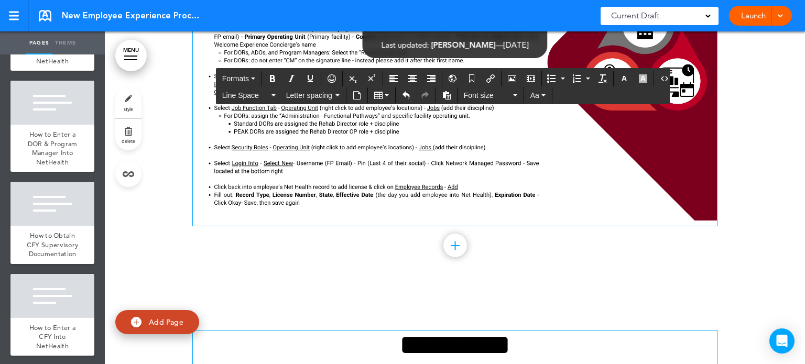
drag, startPoint x: 43, startPoint y: 241, endPoint x: 402, endPoint y: 180, distance: 363.8
click at [44, 125] on div at bounding box center [52, 103] width 84 height 44
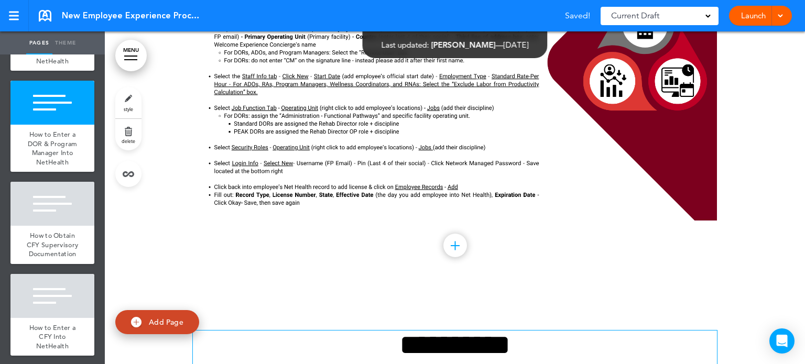
scroll to position [6484, 0]
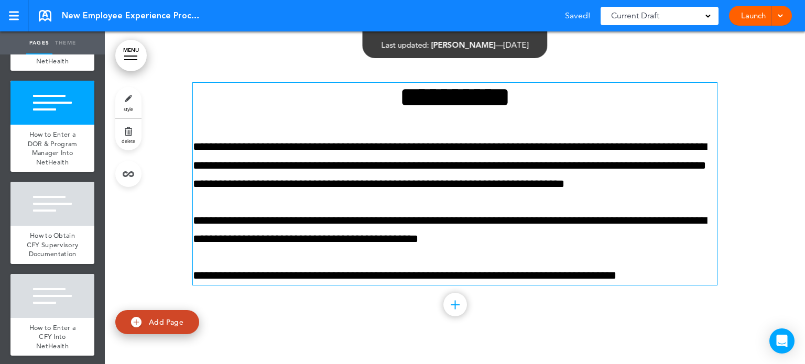
click at [447, 161] on p "**********" at bounding box center [455, 166] width 524 height 56
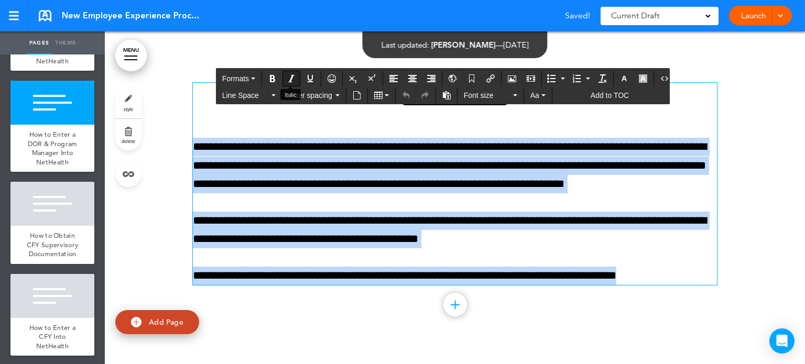
drag, startPoint x: 650, startPoint y: 261, endPoint x: 296, endPoint y: 73, distance: 401.1
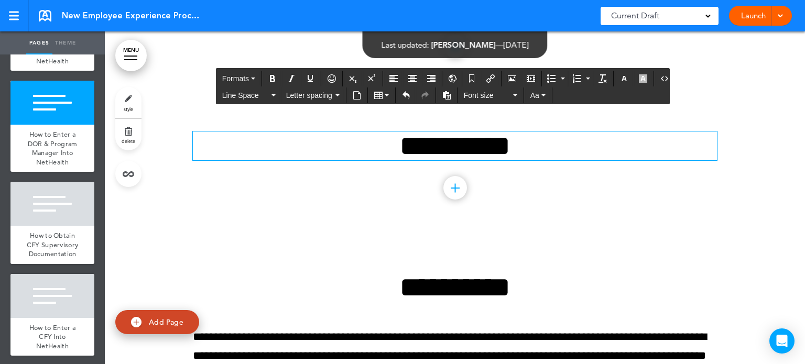
scroll to position [6380, 0]
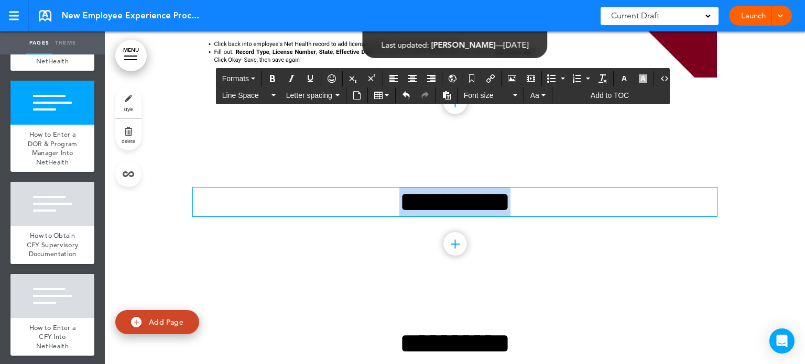
drag, startPoint x: 534, startPoint y: 197, endPoint x: 143, endPoint y: 203, distance: 391.2
click at [154, 202] on div "**********" at bounding box center [455, 219] width 701 height 142
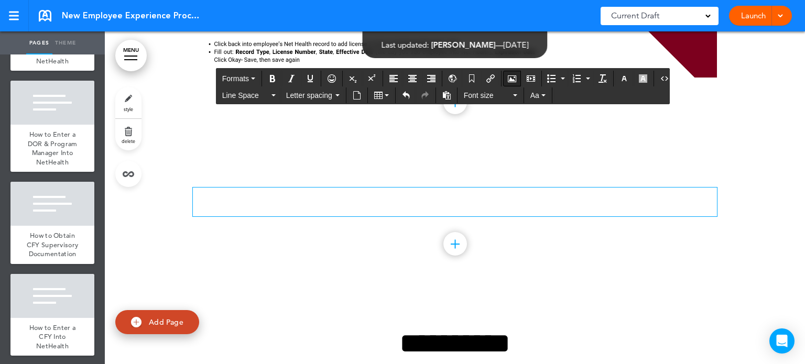
click at [510, 78] on icon "Airmason image" at bounding box center [512, 78] width 8 height 8
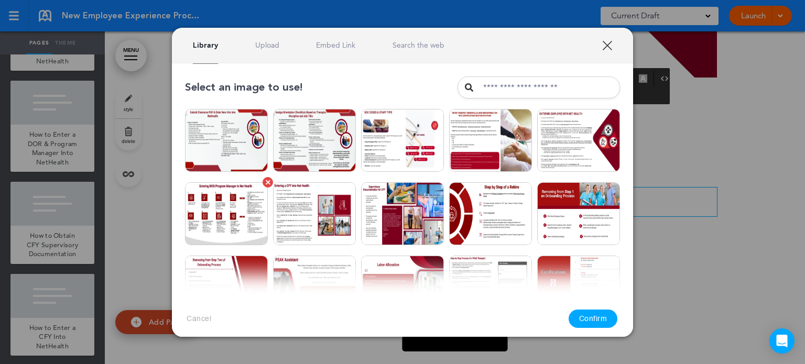
click at [225, 212] on img at bounding box center [226, 213] width 83 height 63
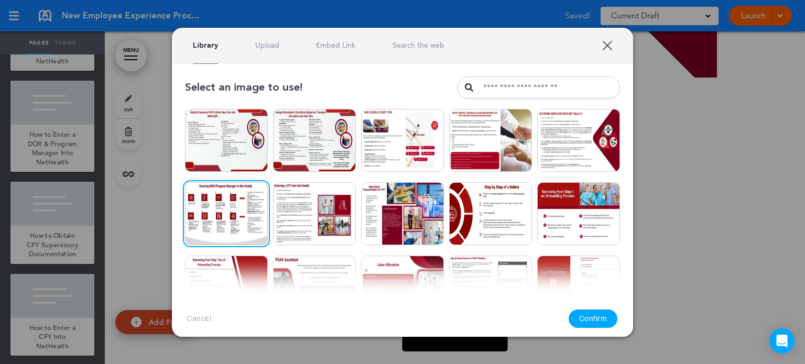
click at [605, 318] on button "Confirm" at bounding box center [593, 319] width 49 height 18
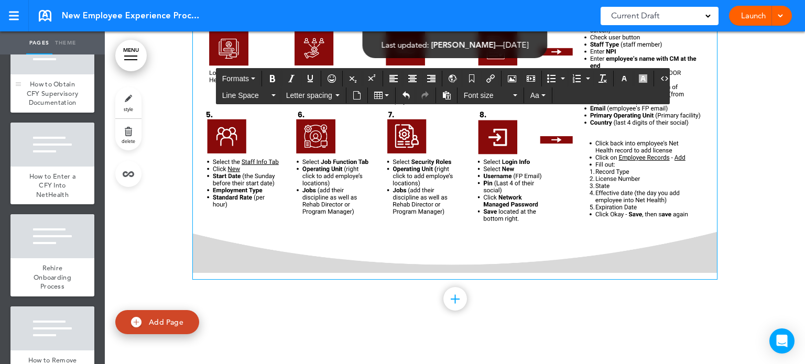
scroll to position [1678, 0]
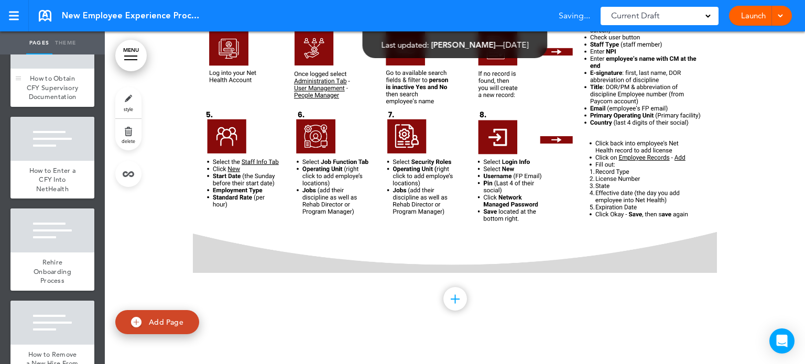
click at [46, 101] on span "How to Obtain CFY Supervisory Documentation" at bounding box center [53, 87] width 52 height 27
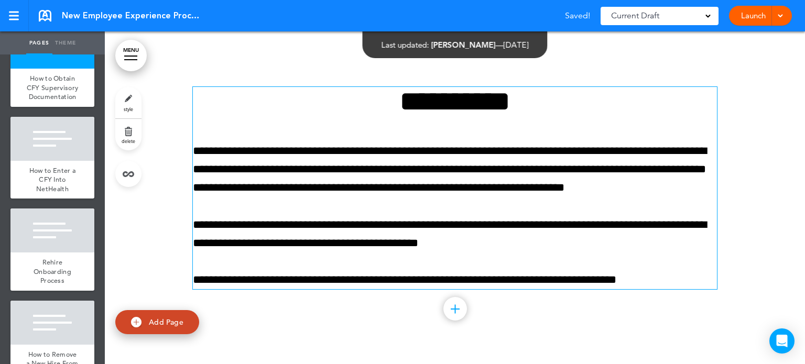
scroll to position [6890, 0]
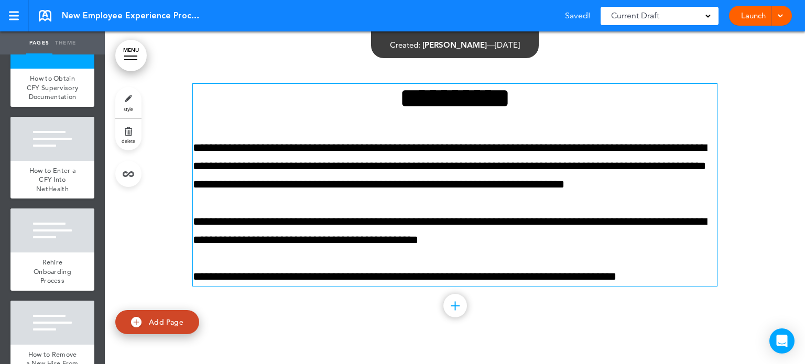
click at [532, 156] on p "**********" at bounding box center [455, 167] width 524 height 56
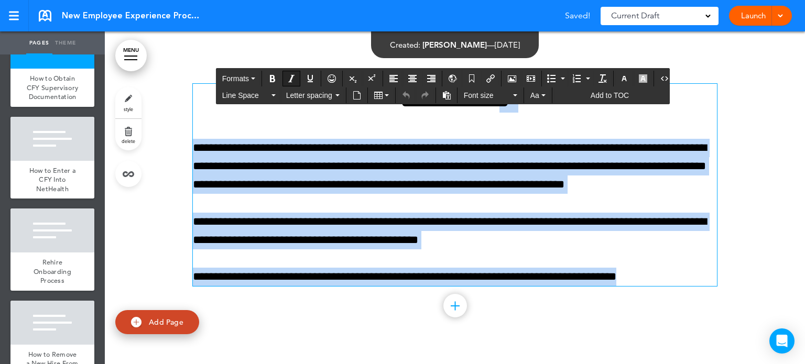
drag, startPoint x: 547, startPoint y: 198, endPoint x: 286, endPoint y: 83, distance: 284.6
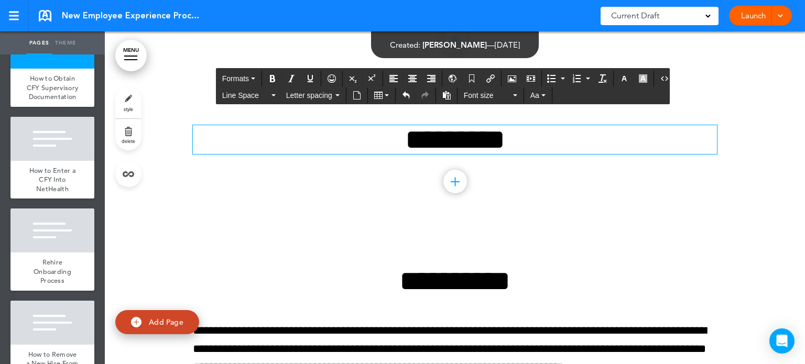
scroll to position [6785, 0]
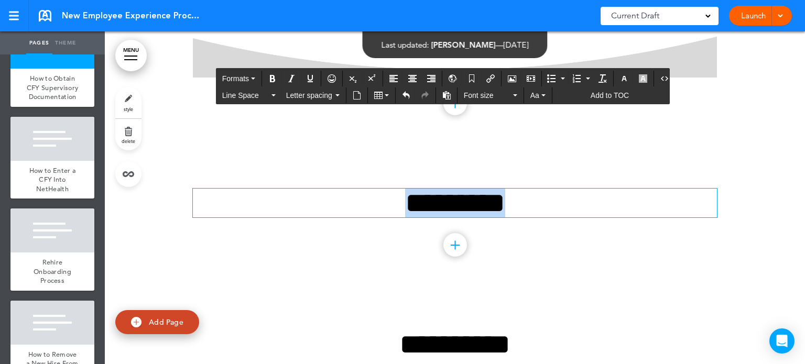
drag, startPoint x: 546, startPoint y: 188, endPoint x: 159, endPoint y: 188, distance: 387.0
click at [159, 190] on div "********* Add collapsible section ? In order to add a collapsible section, only…" at bounding box center [455, 220] width 701 height 142
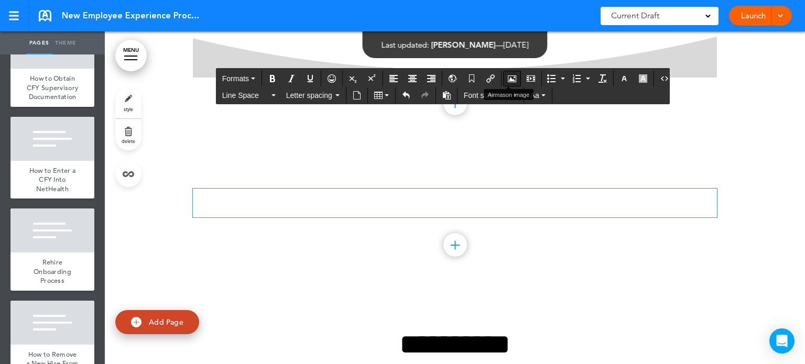
click at [508, 79] on icon "Airmason image" at bounding box center [512, 78] width 8 height 8
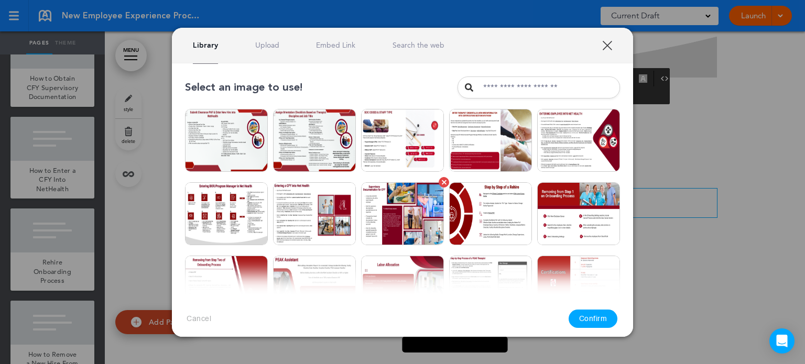
click at [402, 209] on img at bounding box center [402, 213] width 83 height 63
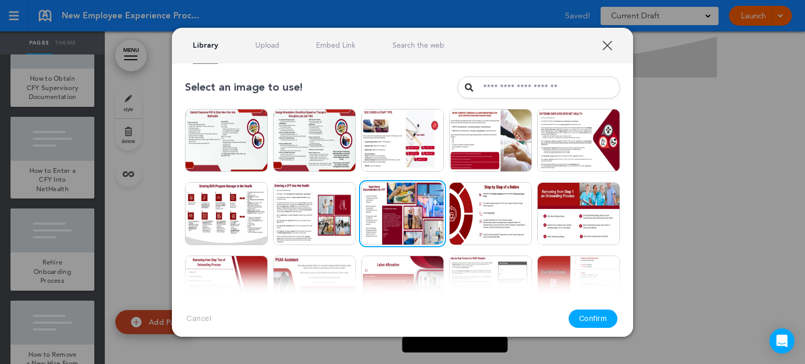
drag, startPoint x: 584, startPoint y: 325, endPoint x: 583, endPoint y: 318, distance: 6.5
click at [584, 324] on button "Confirm" at bounding box center [593, 319] width 49 height 18
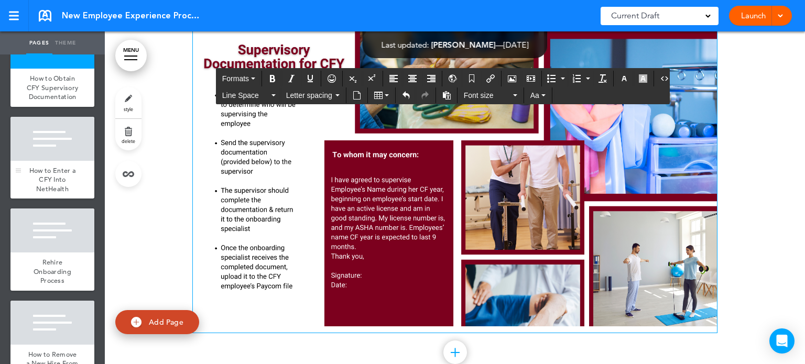
click at [63, 161] on div at bounding box center [52, 139] width 84 height 44
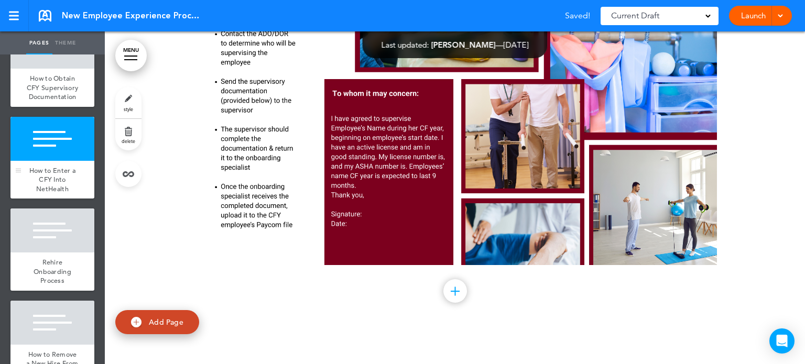
scroll to position [7295, 0]
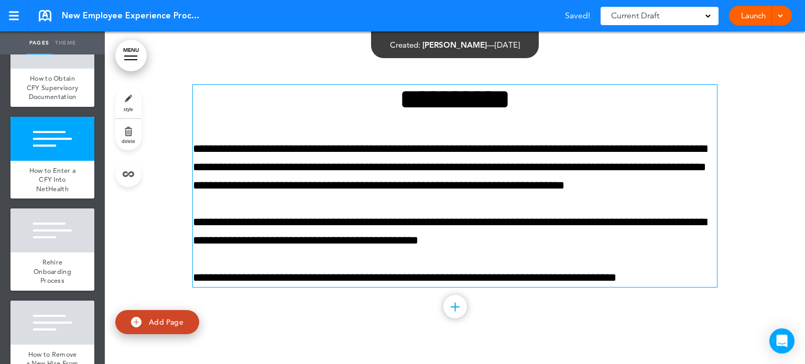
click at [391, 171] on p "**********" at bounding box center [455, 168] width 524 height 56
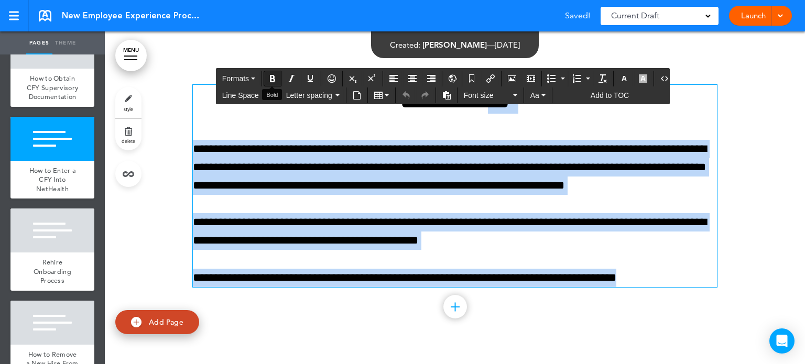
drag, startPoint x: 660, startPoint y: 260, endPoint x: 275, endPoint y: 85, distance: 422.9
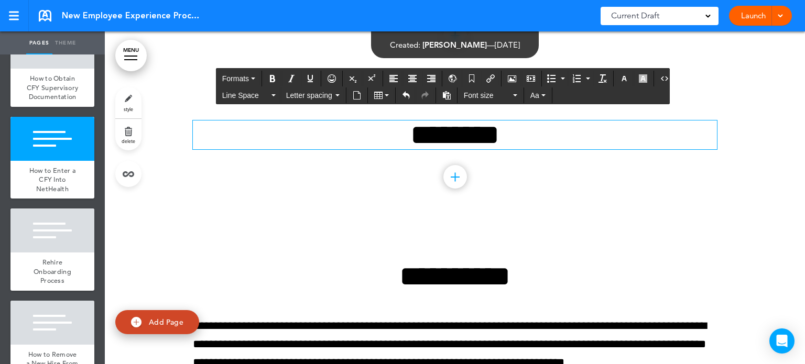
scroll to position [7243, 0]
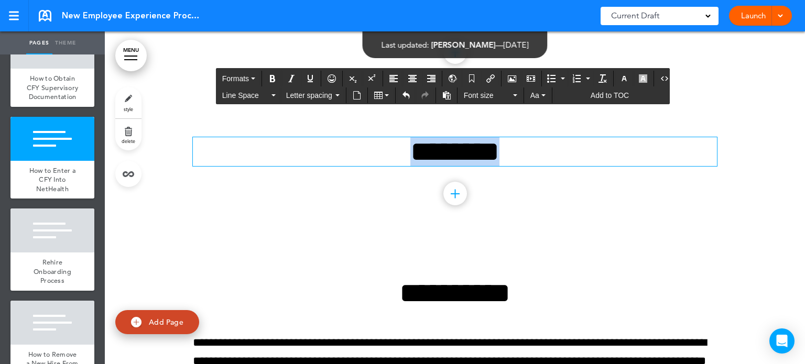
drag, startPoint x: 537, startPoint y: 138, endPoint x: 294, endPoint y: 128, distance: 243.5
click at [300, 138] on h1 "********" at bounding box center [455, 151] width 524 height 29
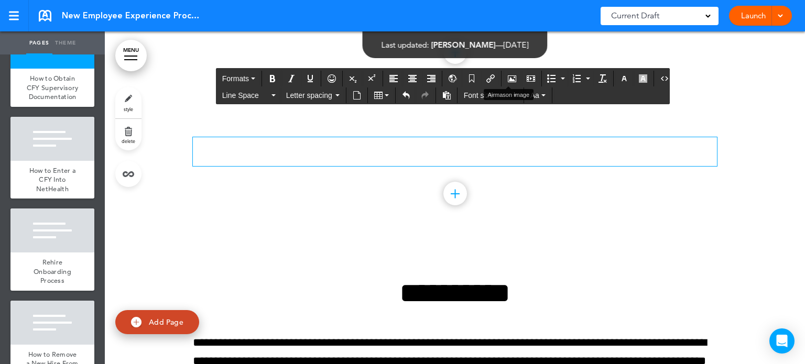
click at [507, 72] on button "Airmason image" at bounding box center [512, 78] width 17 height 15
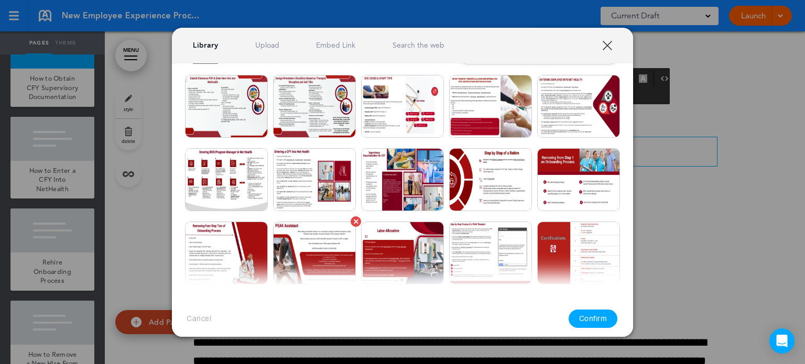
scroll to position [52, 0]
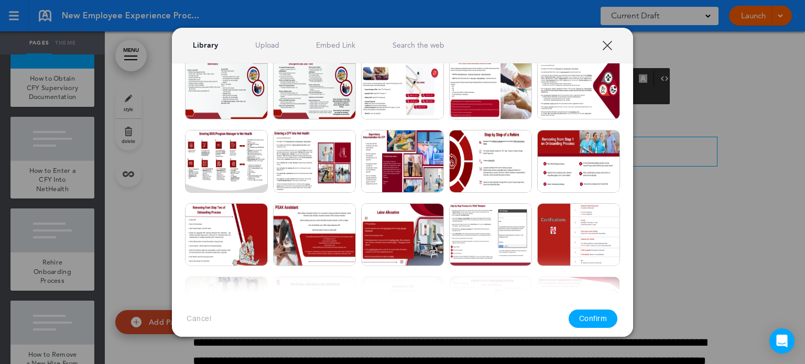
click at [297, 169] on img at bounding box center [314, 161] width 83 height 63
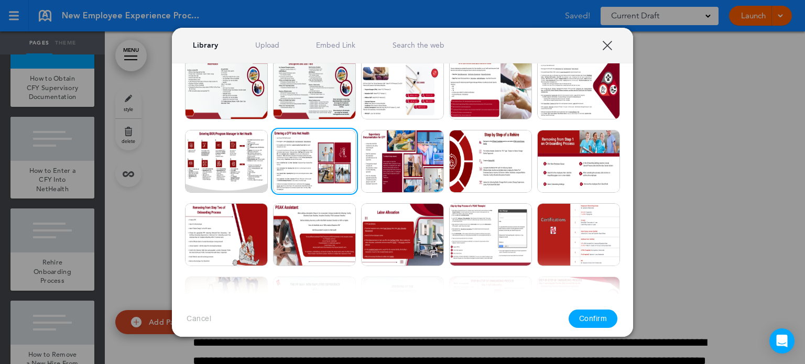
drag, startPoint x: 601, startPoint y: 320, endPoint x: 597, endPoint y: 310, distance: 10.8
click at [600, 320] on button "Confirm" at bounding box center [593, 319] width 49 height 18
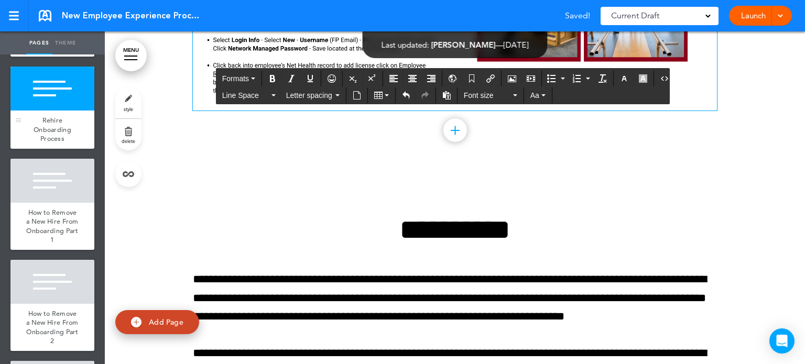
scroll to position [1835, 0]
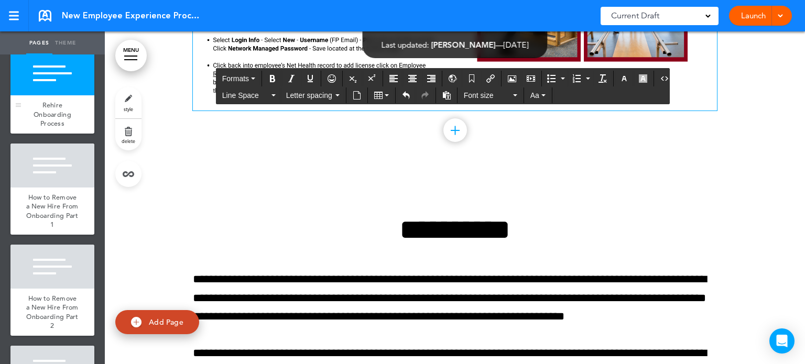
click at [49, 95] on div at bounding box center [52, 73] width 84 height 44
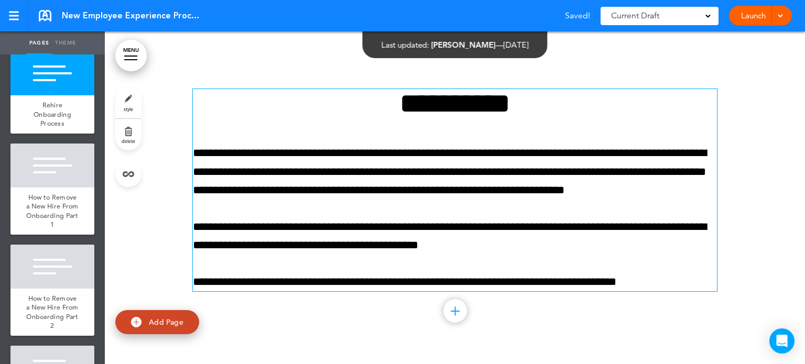
scroll to position [7700, 0]
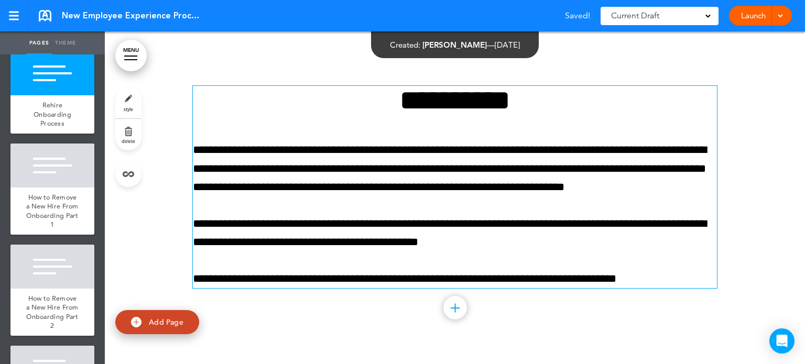
click at [474, 215] on p "**********" at bounding box center [455, 233] width 524 height 37
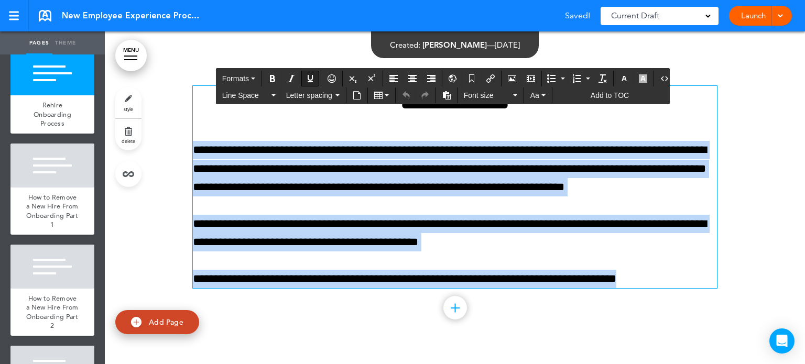
drag, startPoint x: 534, startPoint y: 227, endPoint x: 294, endPoint y: 87, distance: 277.7
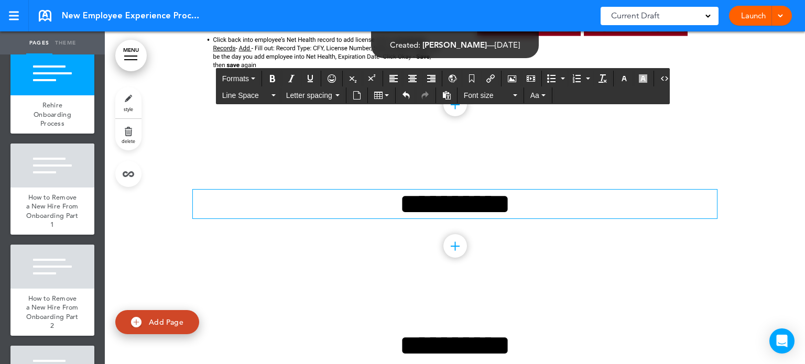
scroll to position [7595, 0]
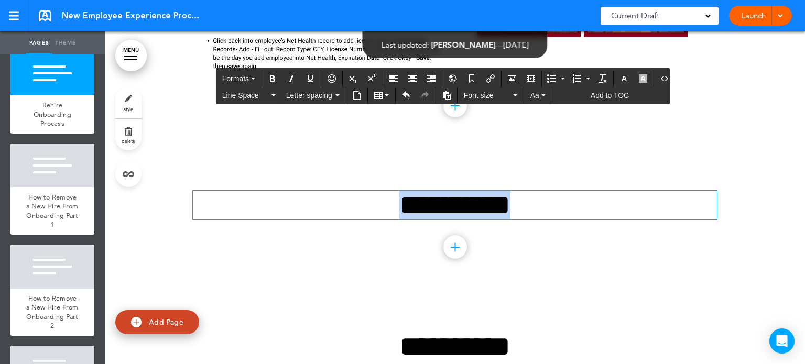
drag, startPoint x: 524, startPoint y: 190, endPoint x: 296, endPoint y: 181, distance: 228.3
click at [299, 191] on h1 "**********" at bounding box center [455, 205] width 524 height 29
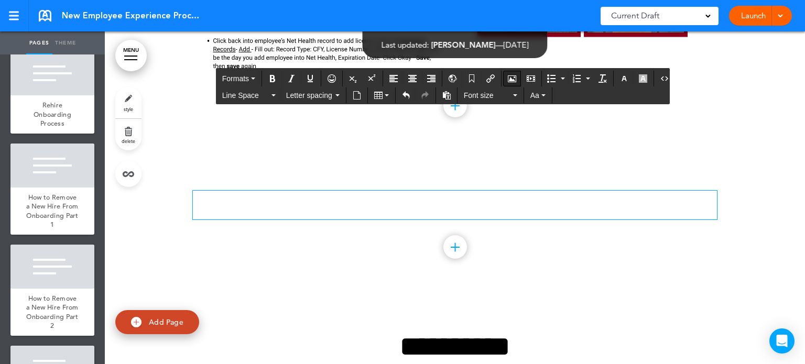
click at [508, 77] on icon "Airmason image" at bounding box center [512, 78] width 8 height 8
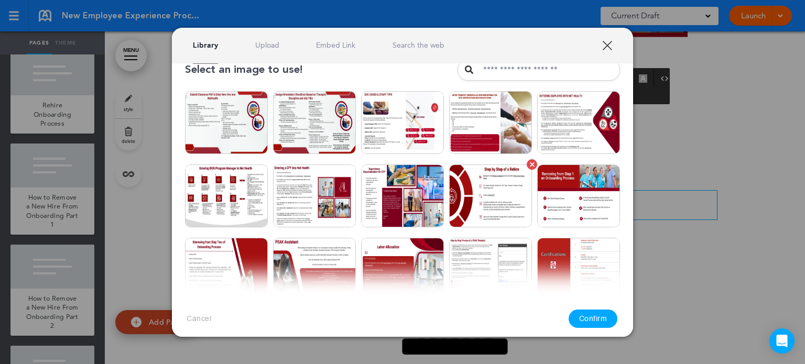
scroll to position [0, 0]
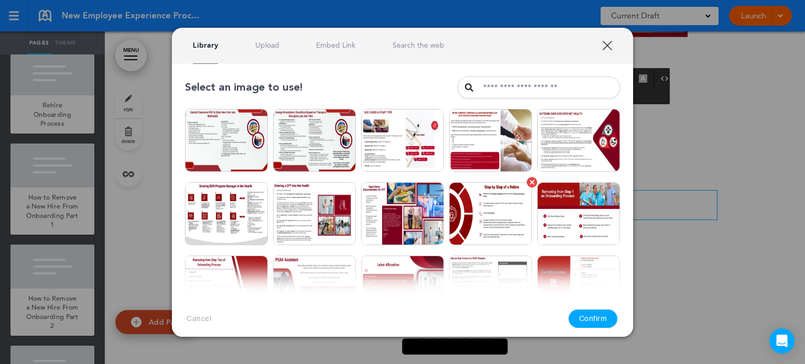
click at [501, 202] on img at bounding box center [490, 213] width 83 height 63
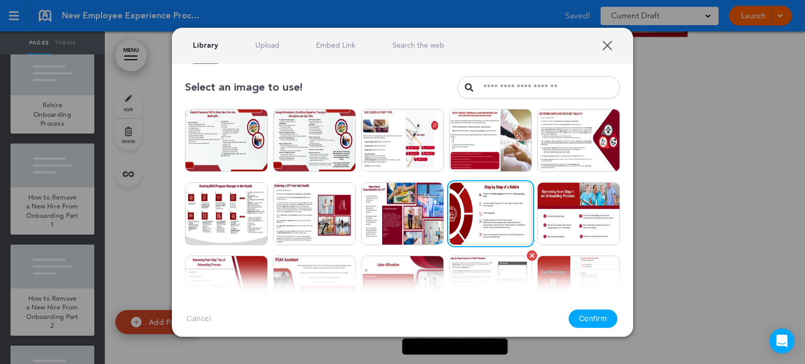
scroll to position [105, 0]
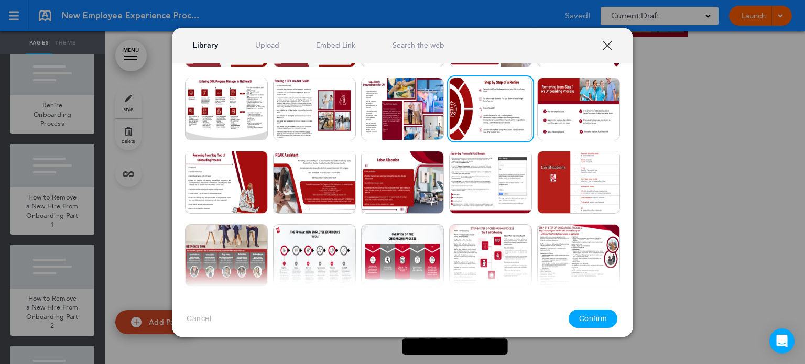
click at [602, 320] on button "Confirm" at bounding box center [593, 319] width 49 height 18
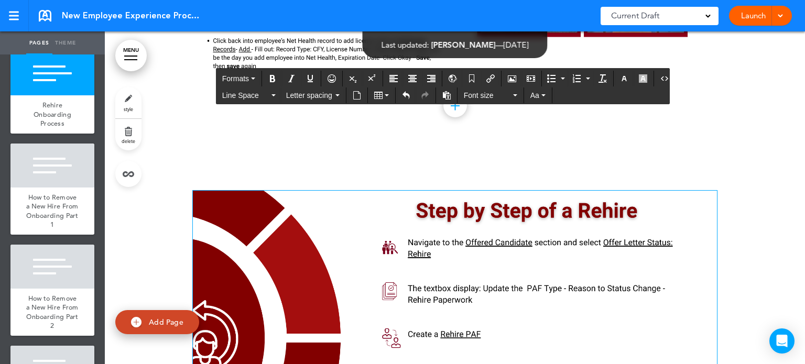
click at [757, 202] on div at bounding box center [455, 355] width 701 height 406
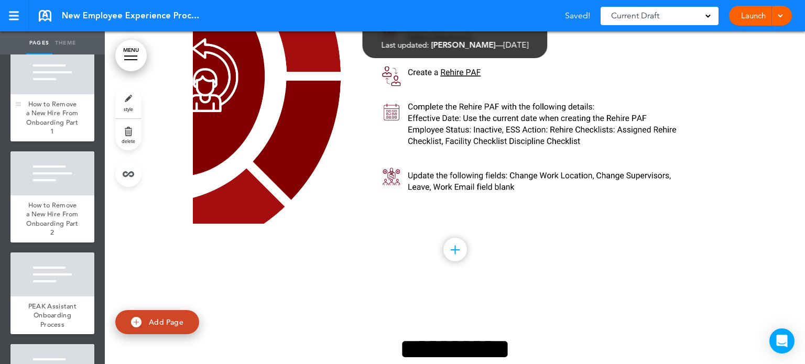
scroll to position [1940, 0]
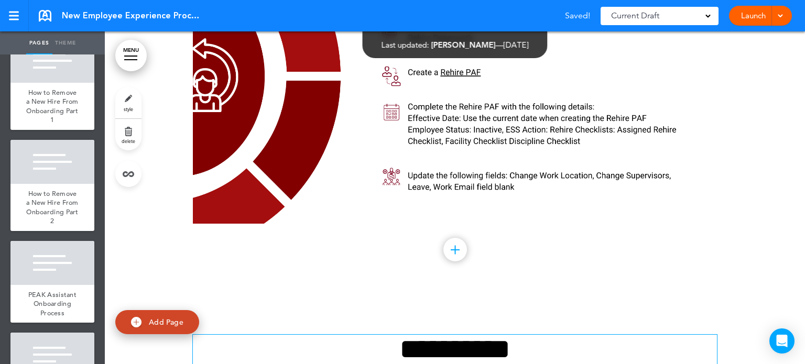
drag, startPoint x: 50, startPoint y: 231, endPoint x: 506, endPoint y: 223, distance: 455.2
click at [50, 130] on div "How to Remove a New Hire From Onboarding Part 1" at bounding box center [52, 106] width 84 height 47
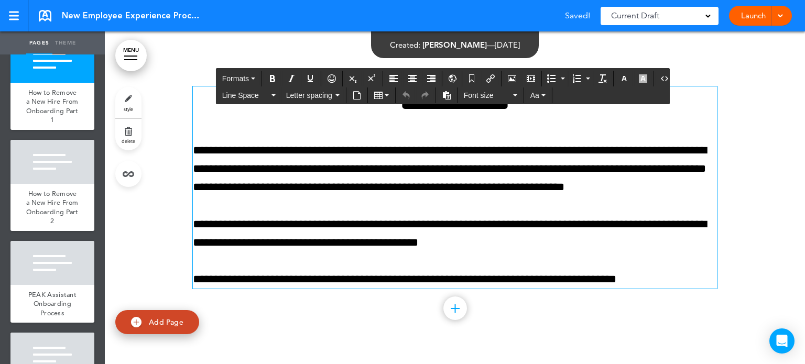
click at [506, 223] on p "**********" at bounding box center [455, 234] width 524 height 37
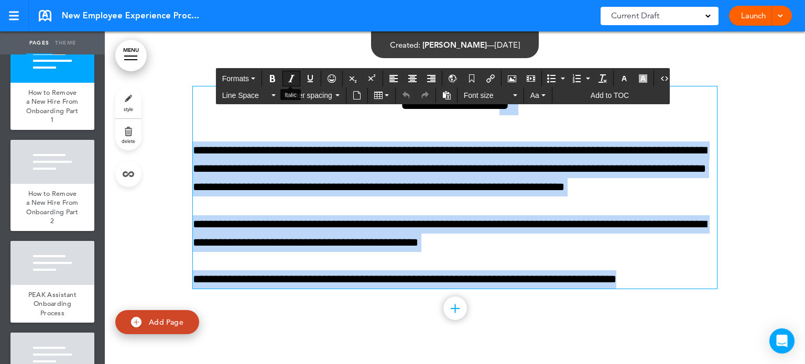
drag, startPoint x: 529, startPoint y: 233, endPoint x: 289, endPoint y: 73, distance: 288.0
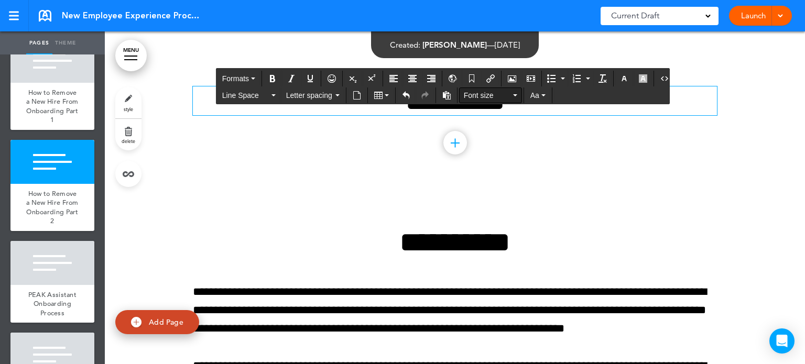
scroll to position [8001, 0]
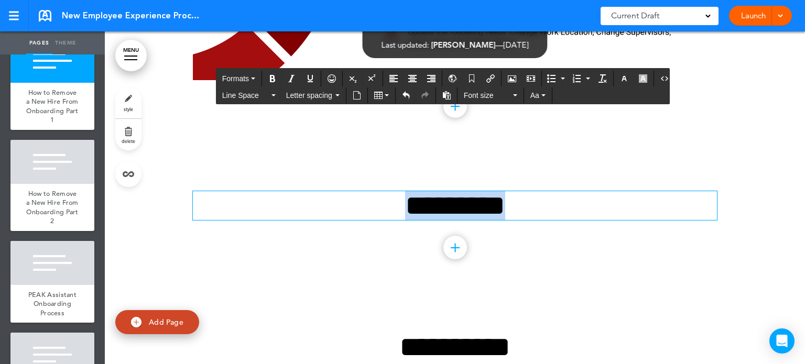
drag, startPoint x: 523, startPoint y: 190, endPoint x: 243, endPoint y: 189, distance: 279.5
click at [245, 191] on h1 "*********" at bounding box center [455, 205] width 524 height 29
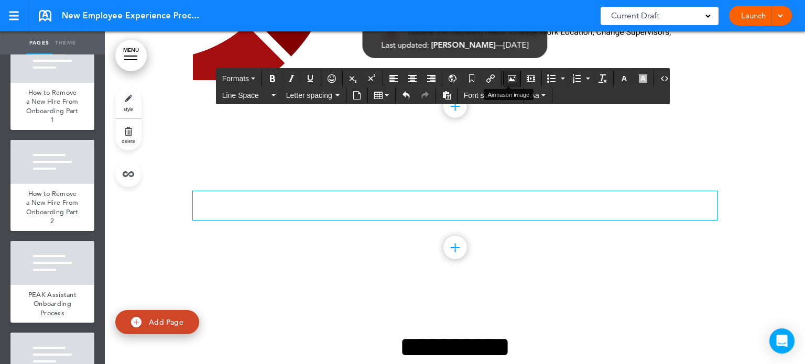
click at [510, 72] on button "Airmason image" at bounding box center [512, 78] width 17 height 15
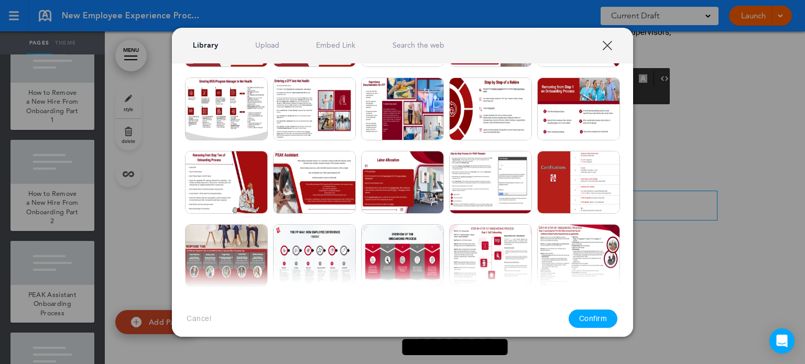
click at [608, 49] on link "XXX" at bounding box center [608, 45] width 10 height 10
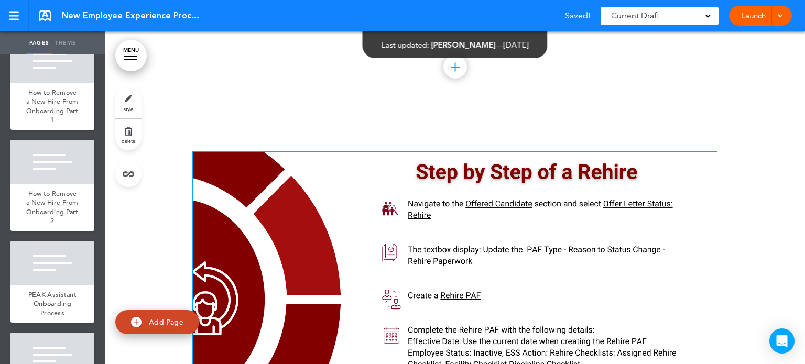
scroll to position [7896, 0]
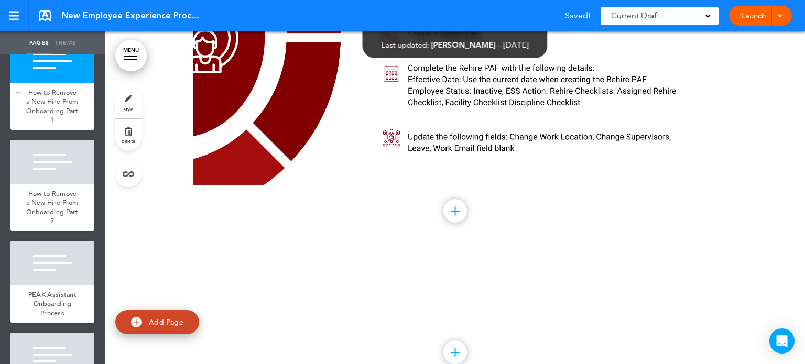
click at [67, 83] on div at bounding box center [52, 61] width 84 height 44
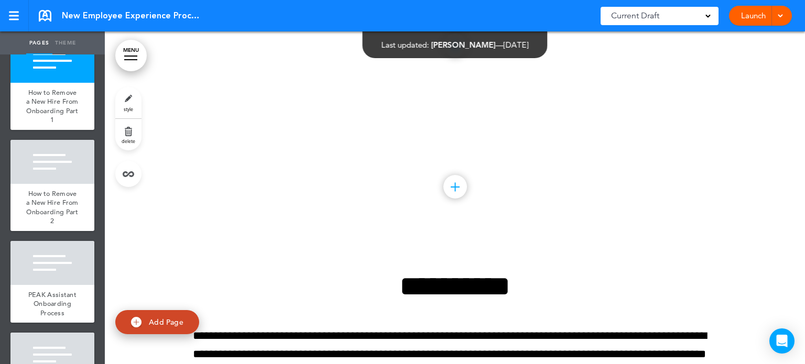
scroll to position [8001, 0]
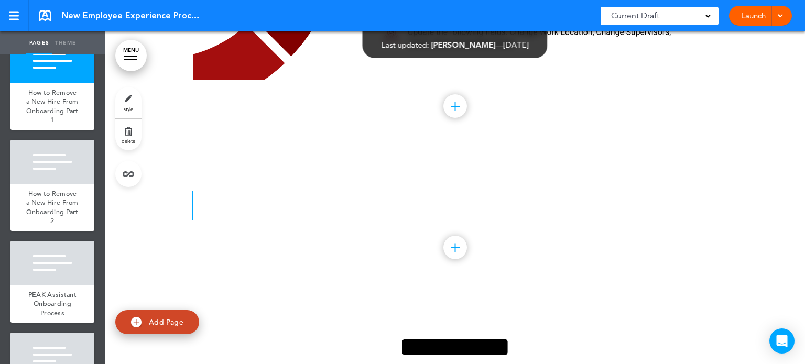
click at [417, 191] on h1 at bounding box center [455, 205] width 524 height 29
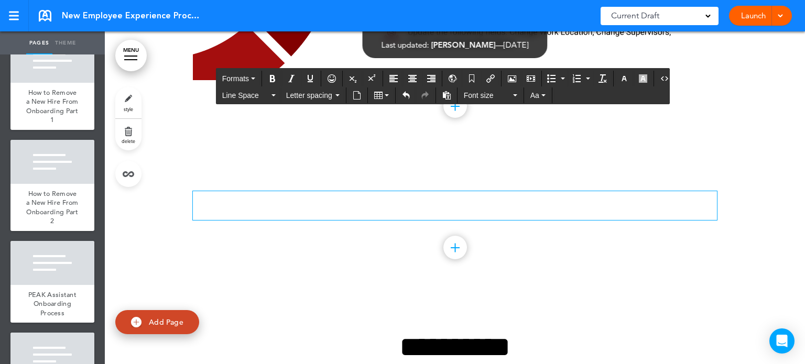
click at [509, 75] on icon "Airmason image" at bounding box center [512, 78] width 8 height 8
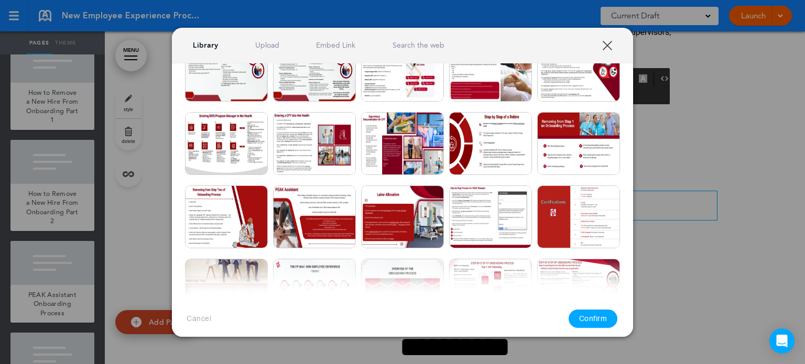
scroll to position [52, 0]
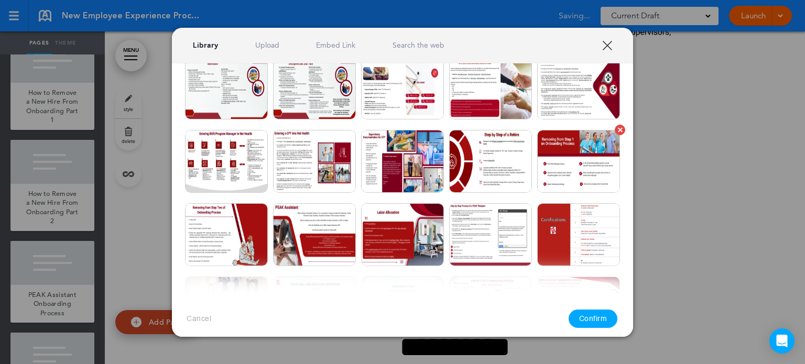
click at [566, 150] on img at bounding box center [578, 161] width 83 height 63
click at [596, 316] on button "Confirm" at bounding box center [593, 319] width 49 height 18
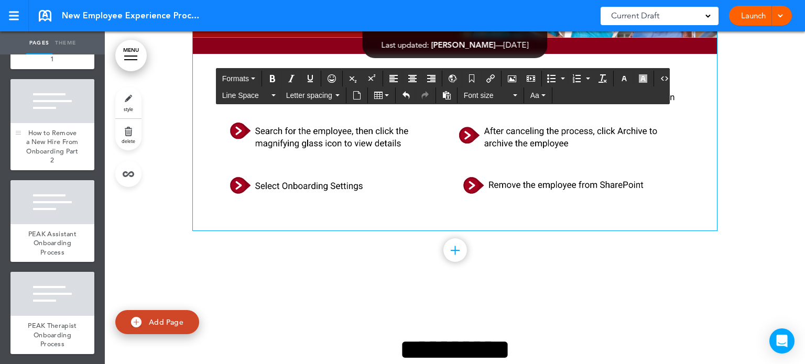
scroll to position [2098, 0]
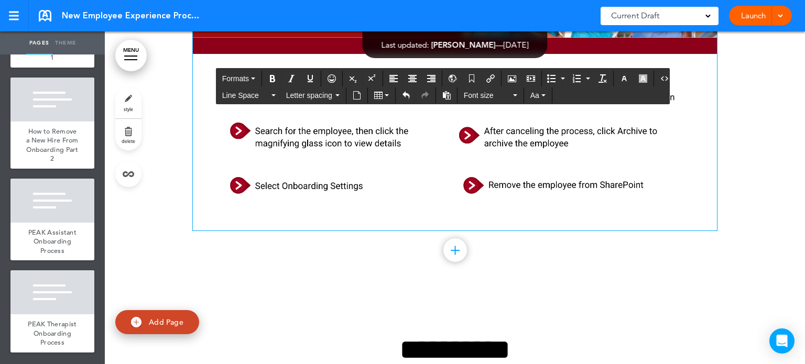
click at [61, 164] on span "How to Remove a New Hire From Onboarding Part 2" at bounding box center [52, 145] width 52 height 37
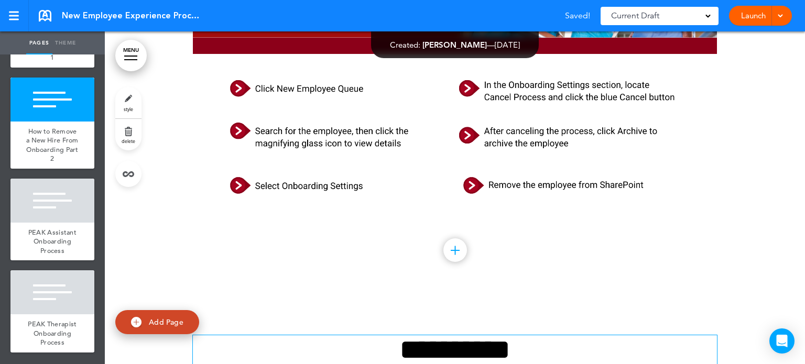
scroll to position [8511, 0]
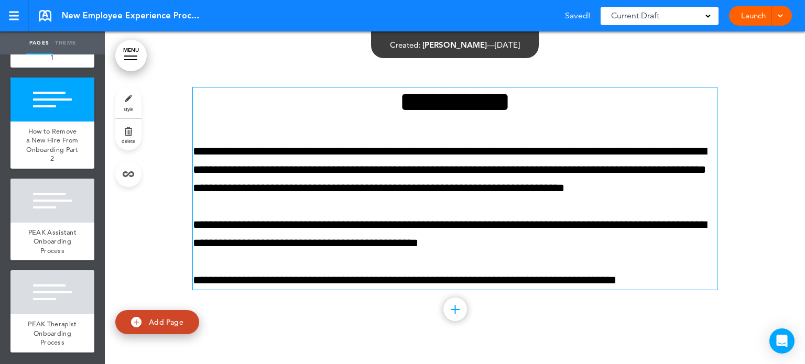
click at [403, 165] on p "**********" at bounding box center [455, 171] width 524 height 56
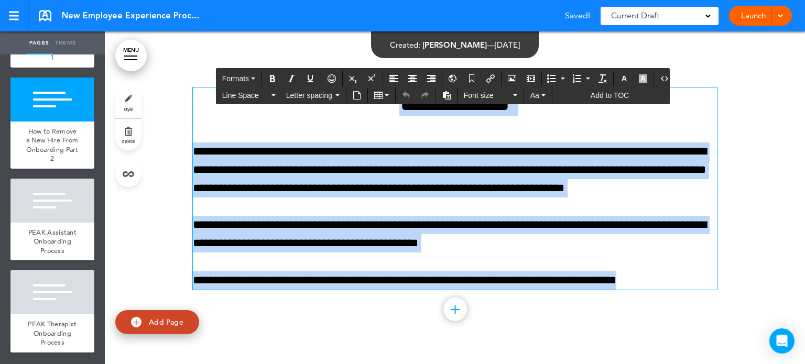
drag, startPoint x: 654, startPoint y: 265, endPoint x: 283, endPoint y: 63, distance: 422.6
click at [283, 63] on div "**********" at bounding box center [455, 201] width 524 height 307
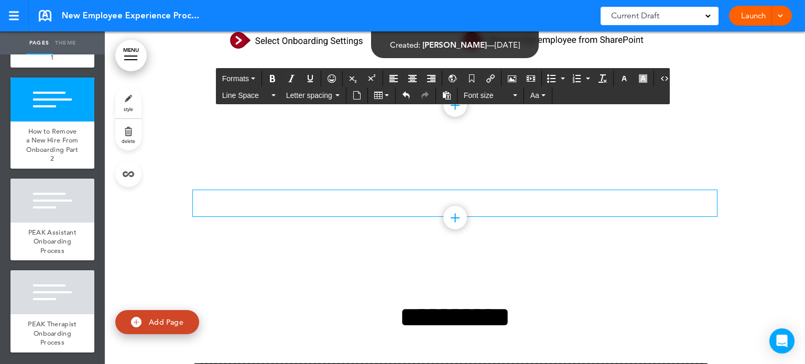
scroll to position [8406, 0]
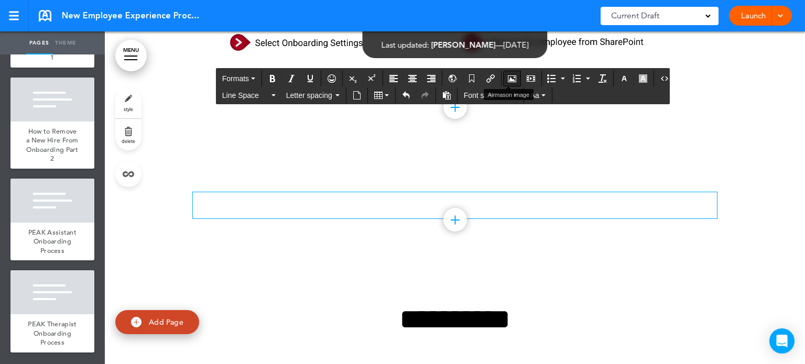
click at [510, 77] on icon "Airmason image" at bounding box center [512, 78] width 8 height 8
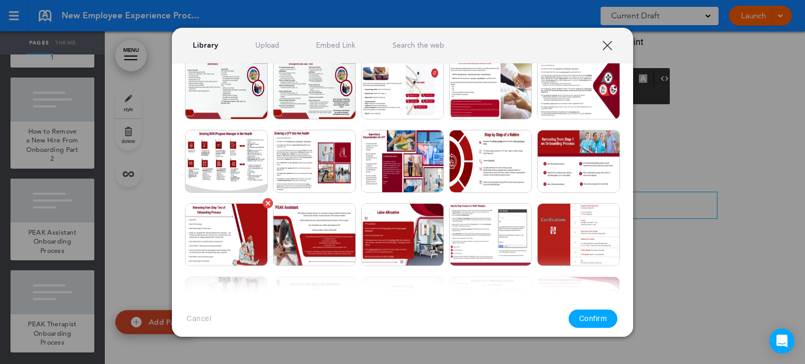
click at [218, 220] on img at bounding box center [226, 234] width 83 height 63
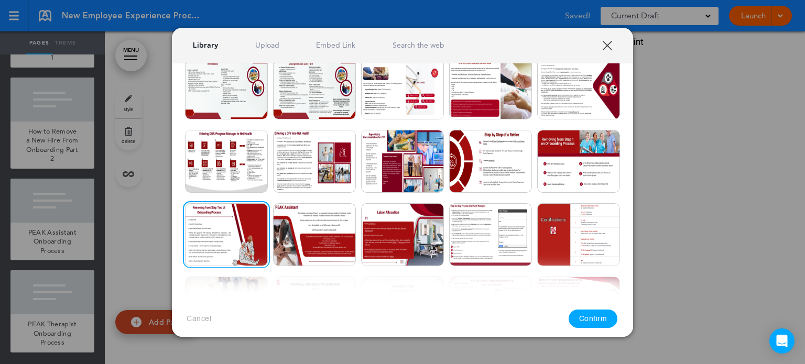
click at [591, 316] on button "Confirm" at bounding box center [593, 319] width 49 height 18
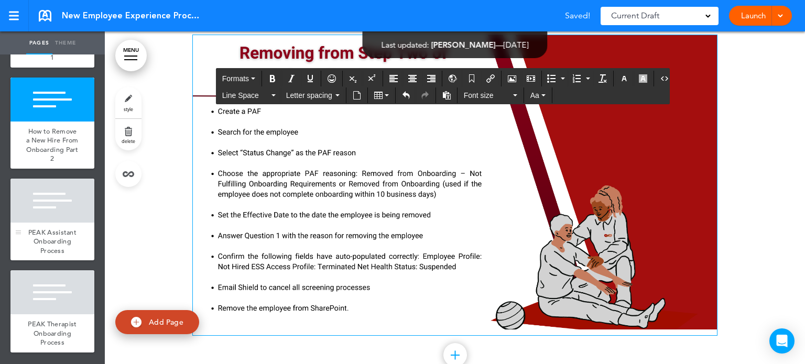
click at [37, 223] on div at bounding box center [52, 201] width 84 height 44
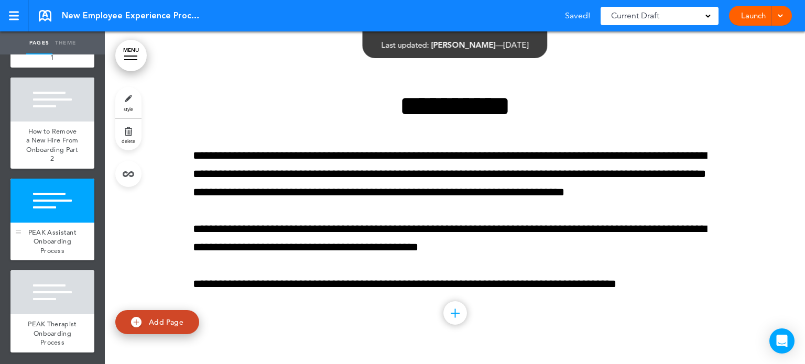
scroll to position [8917, 0]
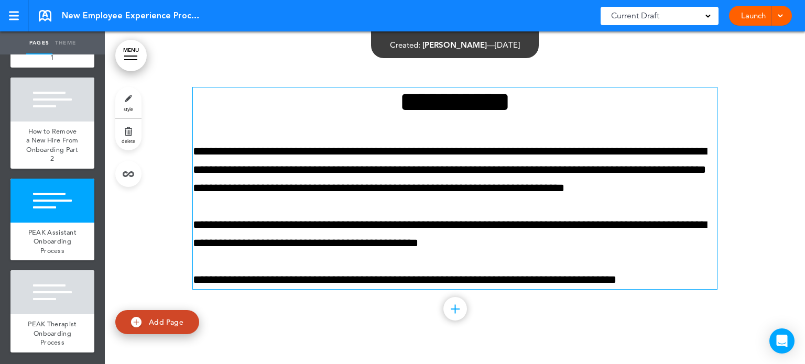
click at [382, 170] on p "**********" at bounding box center [455, 171] width 524 height 56
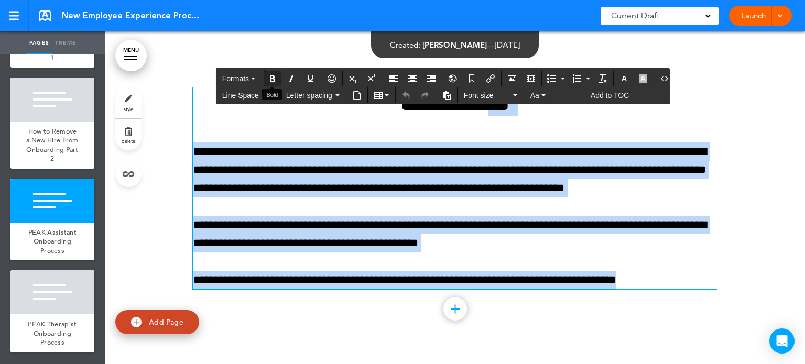
drag, startPoint x: 657, startPoint y: 264, endPoint x: 271, endPoint y: 73, distance: 430.6
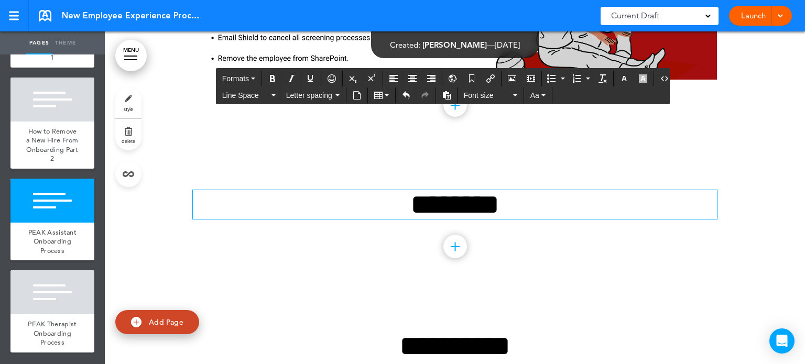
scroll to position [8812, 0]
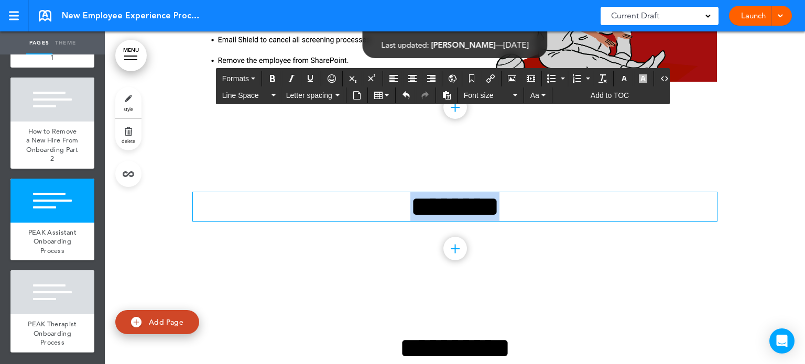
drag, startPoint x: 520, startPoint y: 190, endPoint x: 364, endPoint y: 190, distance: 156.3
click at [364, 192] on h1 "********" at bounding box center [455, 206] width 524 height 29
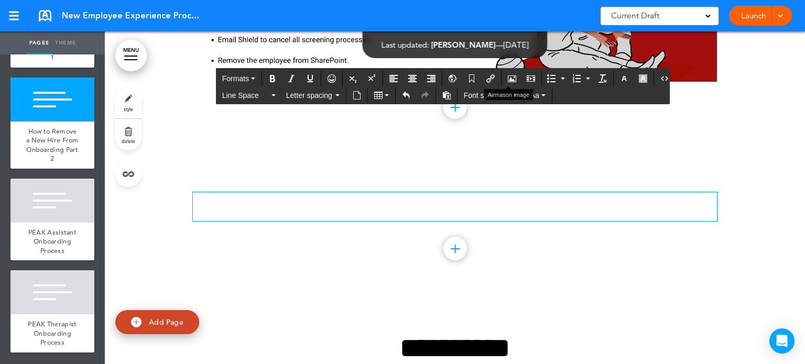
click at [504, 81] on button "Airmason image" at bounding box center [512, 78] width 17 height 15
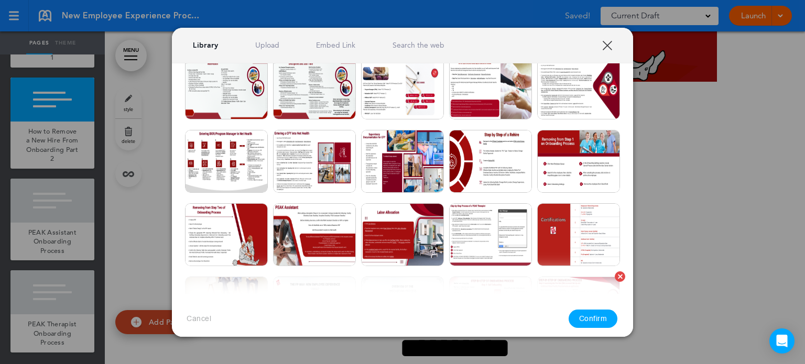
drag, startPoint x: 284, startPoint y: 228, endPoint x: 604, endPoint y: 281, distance: 324.7
click at [284, 228] on img at bounding box center [314, 234] width 83 height 63
click at [604, 322] on button "Confirm" at bounding box center [593, 319] width 49 height 18
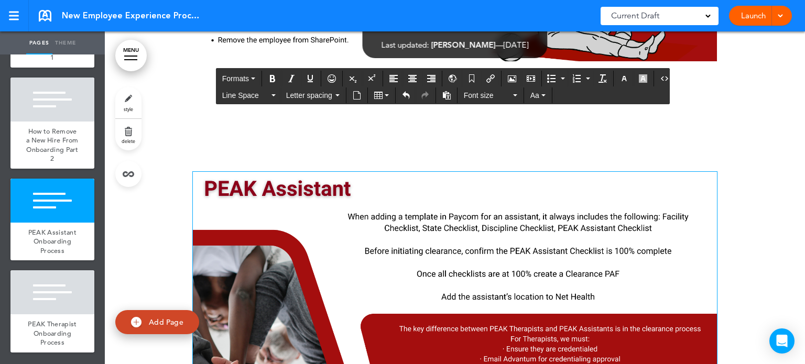
scroll to position [2204, 0]
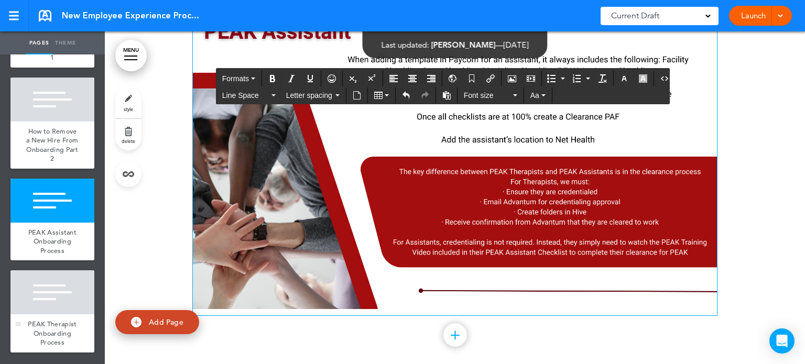
click at [29, 272] on div at bounding box center [52, 293] width 84 height 44
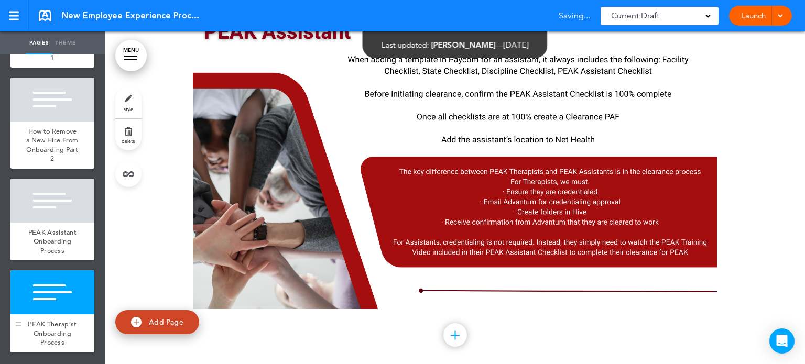
scroll to position [9296, 0]
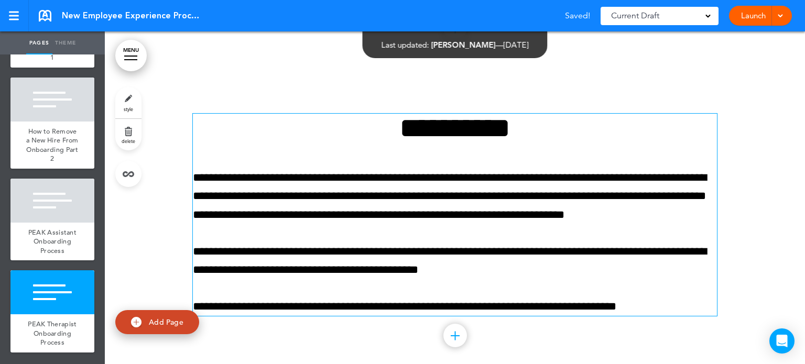
click at [460, 201] on p "**********" at bounding box center [455, 197] width 524 height 56
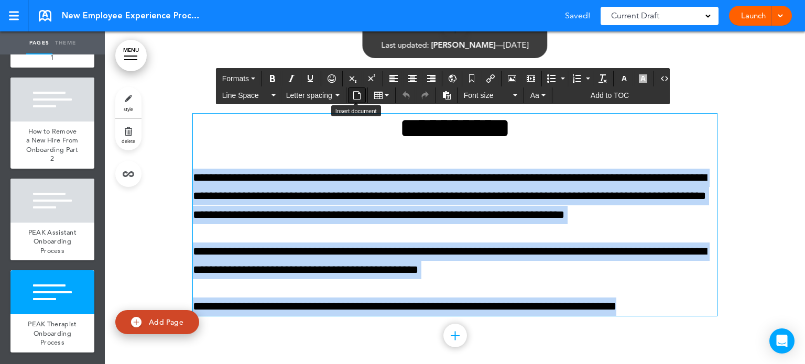
drag, startPoint x: 650, startPoint y: 290, endPoint x: 361, endPoint y: 102, distance: 345.3
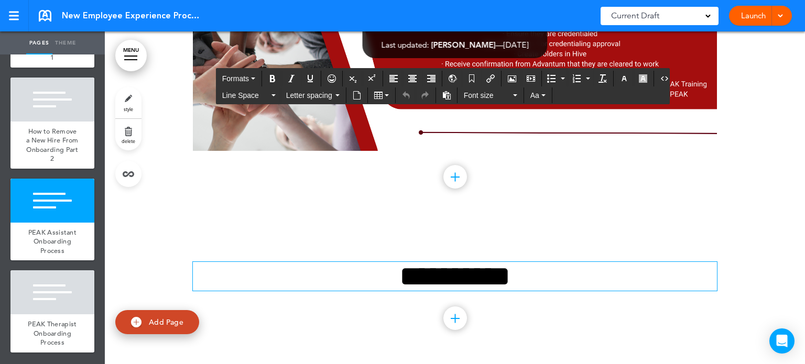
scroll to position [9130, 0]
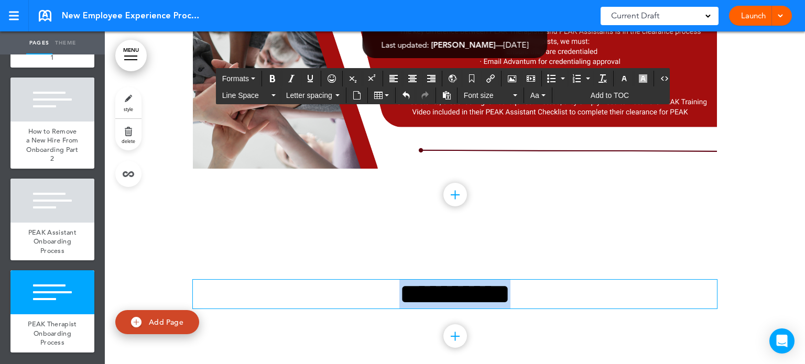
drag, startPoint x: 540, startPoint y: 277, endPoint x: 205, endPoint y: 267, distance: 334.7
click at [210, 280] on h1 "**********" at bounding box center [455, 294] width 524 height 29
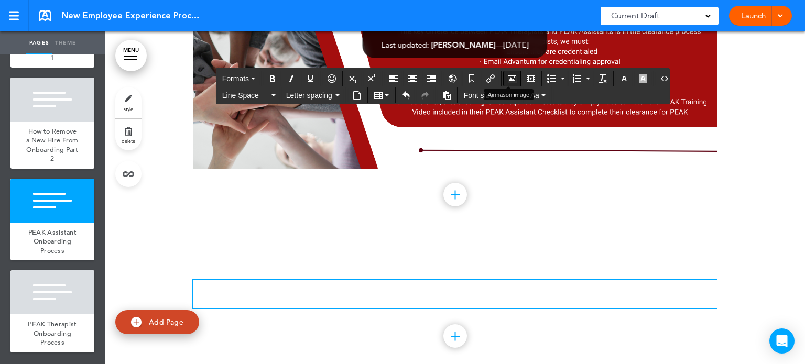
click at [504, 81] on button "Airmason image" at bounding box center [512, 78] width 17 height 15
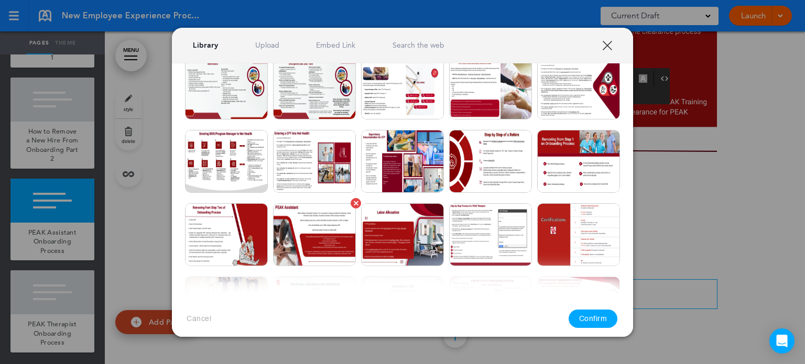
scroll to position [105, 0]
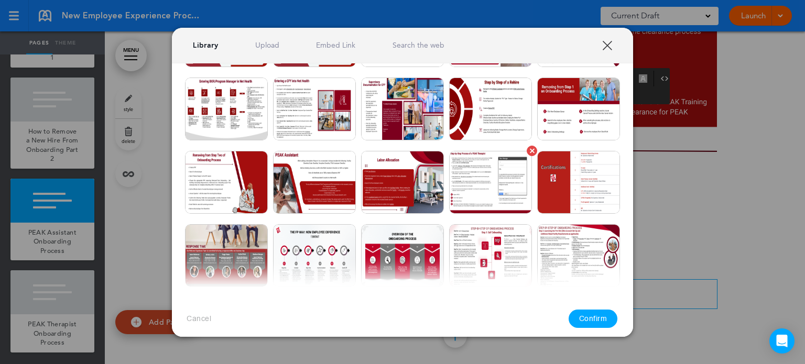
click at [470, 176] on img at bounding box center [490, 182] width 83 height 63
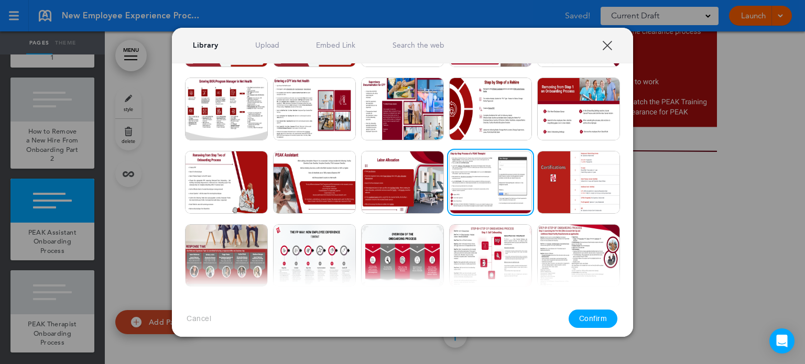
click at [594, 318] on button "Confirm" at bounding box center [593, 319] width 49 height 18
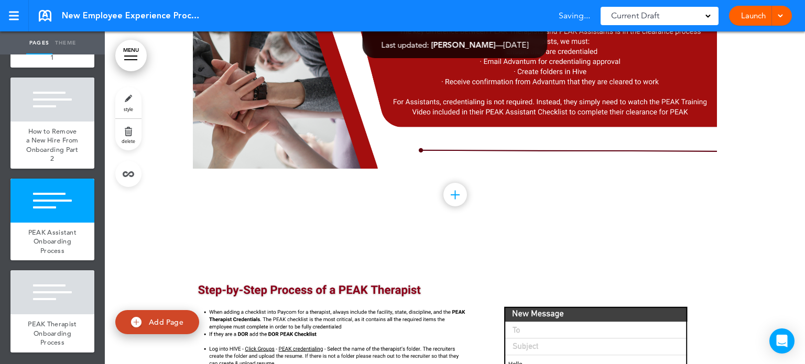
click at [734, 220] on div at bounding box center [455, 38] width 701 height 406
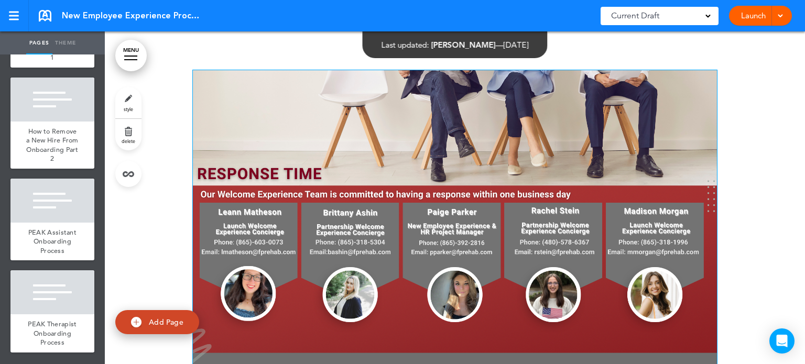
scroll to position [0, 0]
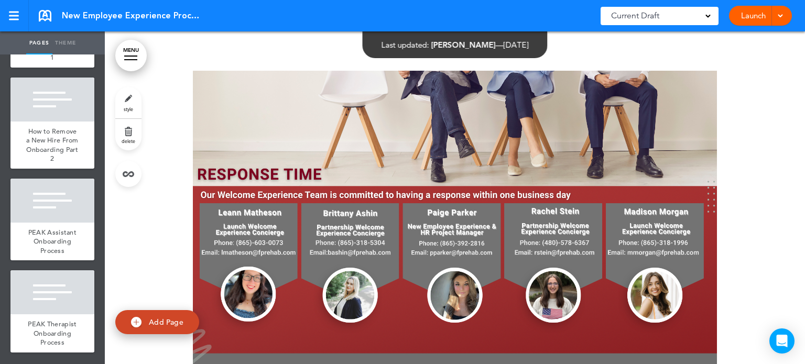
click at [774, 92] on div at bounding box center [455, 234] width 701 height 406
click at [188, 19] on span "New Employee Experience Process Guide" at bounding box center [133, 16] width 142 height 12
click at [203, 16] on span "New Employee Experience Process Guide" at bounding box center [133, 16] width 142 height 12
drag, startPoint x: 770, startPoint y: 84, endPoint x: 771, endPoint y: 75, distance: 9.5
click at [770, 83] on div at bounding box center [455, 234] width 701 height 406
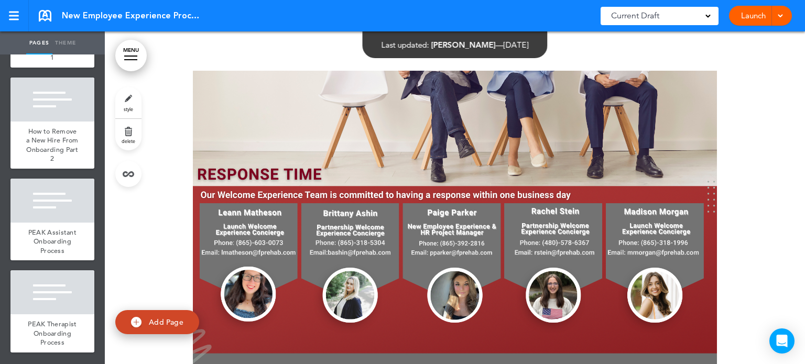
click at [754, 75] on div at bounding box center [455, 234] width 701 height 406
click at [787, 12] on div "Launch Launch Preview Draft" at bounding box center [760, 16] width 63 height 20
click at [780, 14] on span at bounding box center [780, 15] width 7 height 7
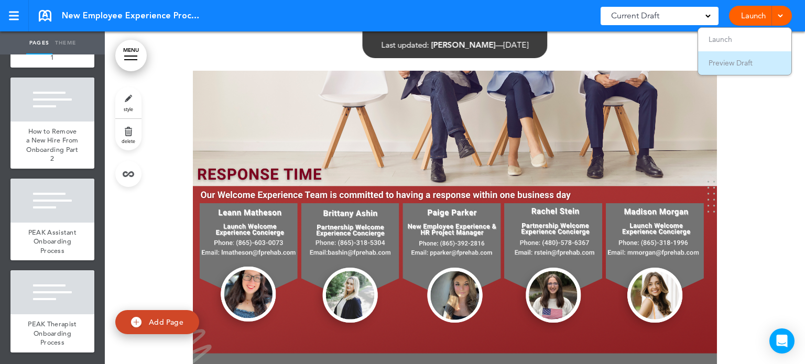
click at [754, 67] on li "Preview Draft" at bounding box center [744, 63] width 93 height 24
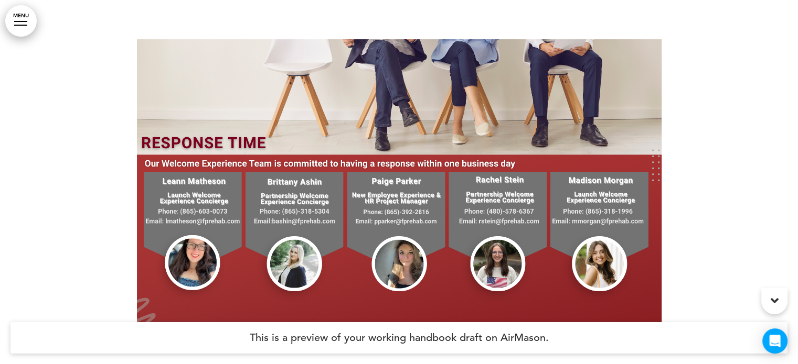
click at [726, 31] on div at bounding box center [399, 198] width 798 height 397
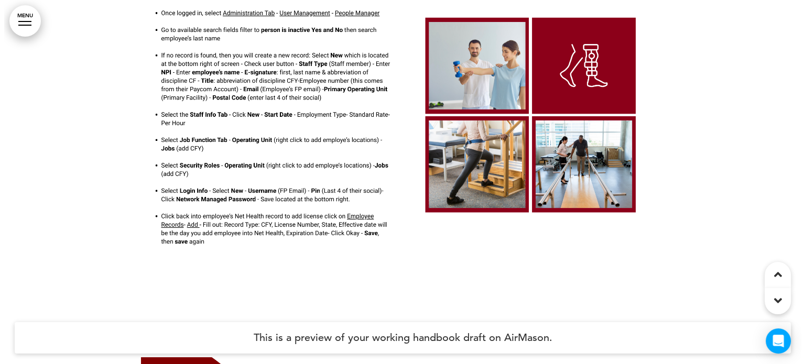
scroll to position [7076, 0]
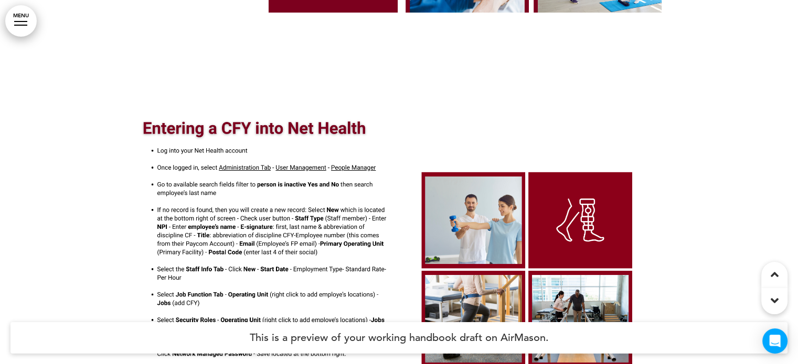
click at [22, 21] on div at bounding box center [20, 21] width 13 height 1
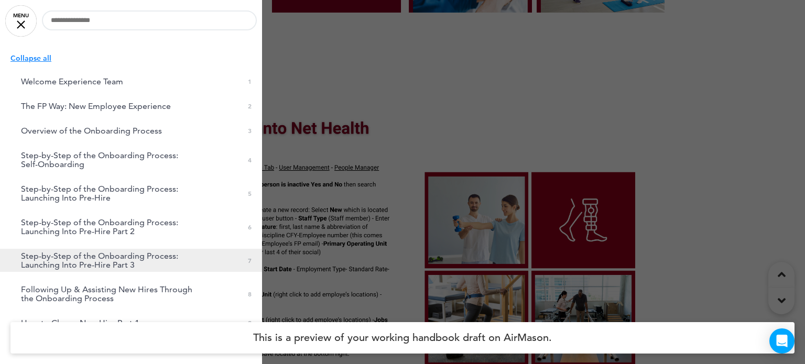
scroll to position [105, 0]
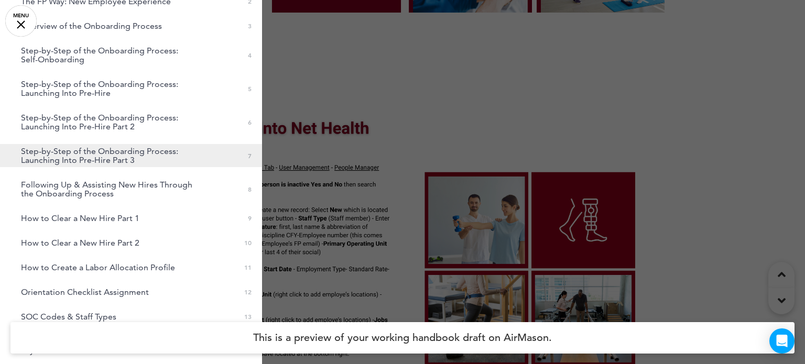
click at [209, 153] on link "Step-by-Step of the Onboarding Process: Launching Into Pre-Hire Part 3 0 7" at bounding box center [131, 155] width 262 height 23
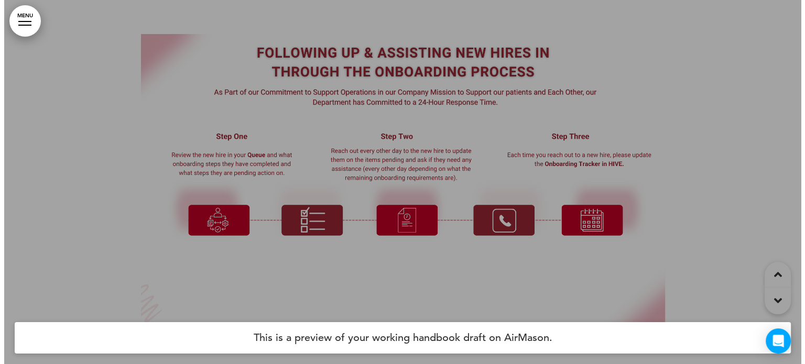
scroll to position [2384, 0]
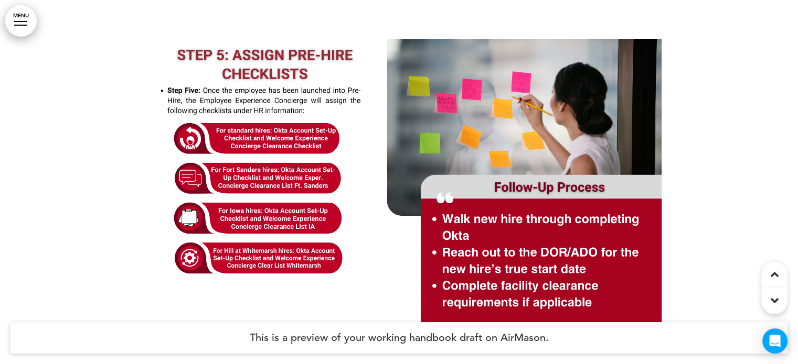
click at [14, 21] on div at bounding box center [20, 21] width 13 height 1
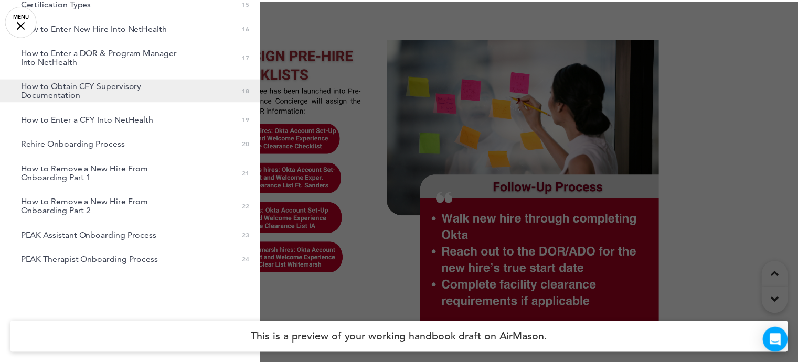
scroll to position [485, 0]
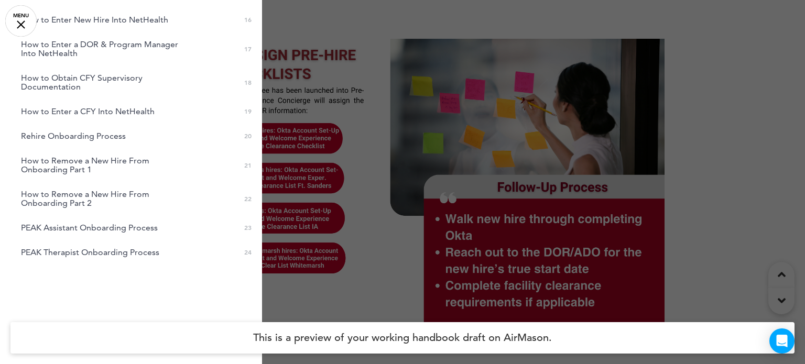
drag, startPoint x: 328, startPoint y: 98, endPoint x: 340, endPoint y: 78, distance: 23.3
click at [329, 98] on div at bounding box center [402, 182] width 805 height 364
